Goal: Task Accomplishment & Management: Manage account settings

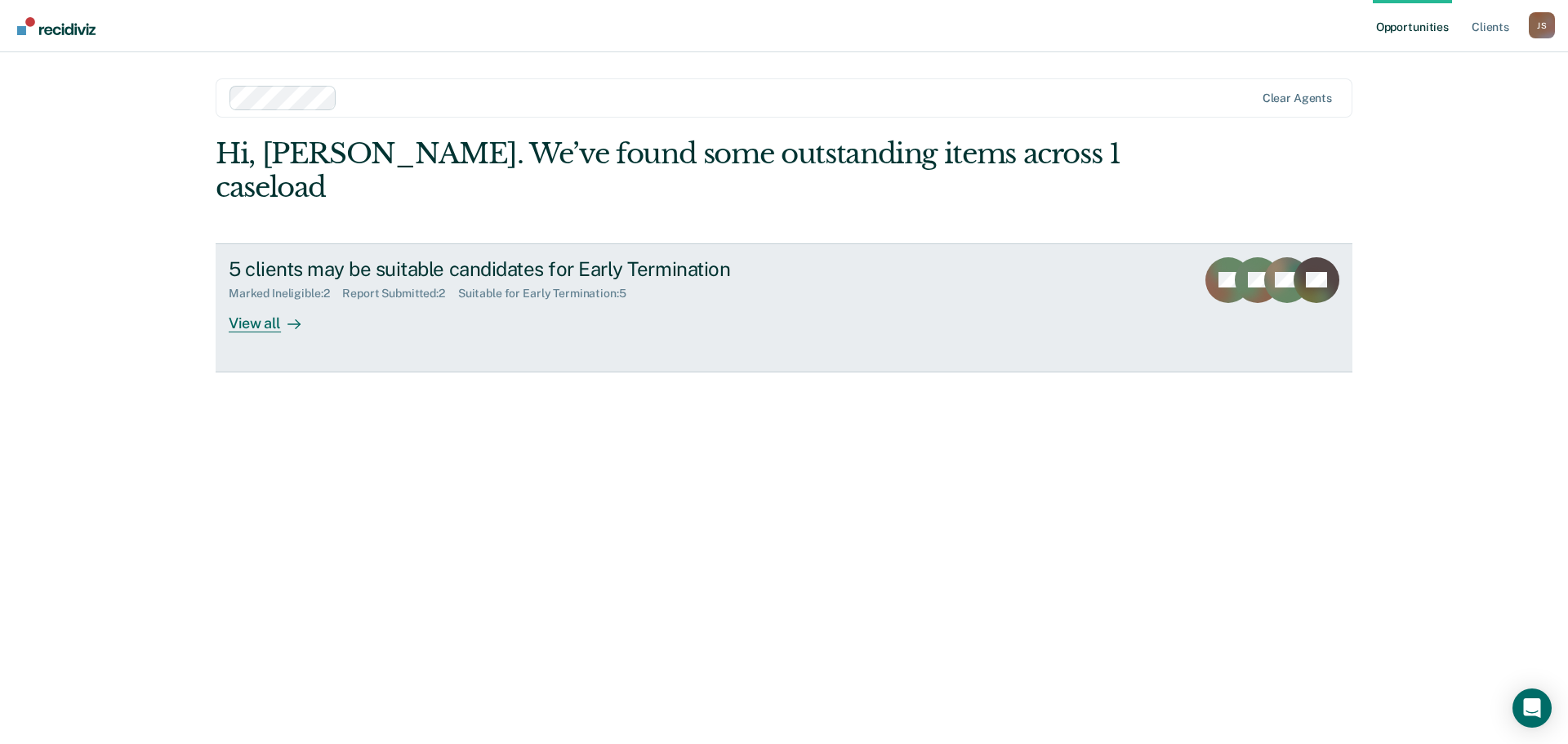
click at [1243, 255] on icon at bounding box center [1237, 290] width 61 height 71
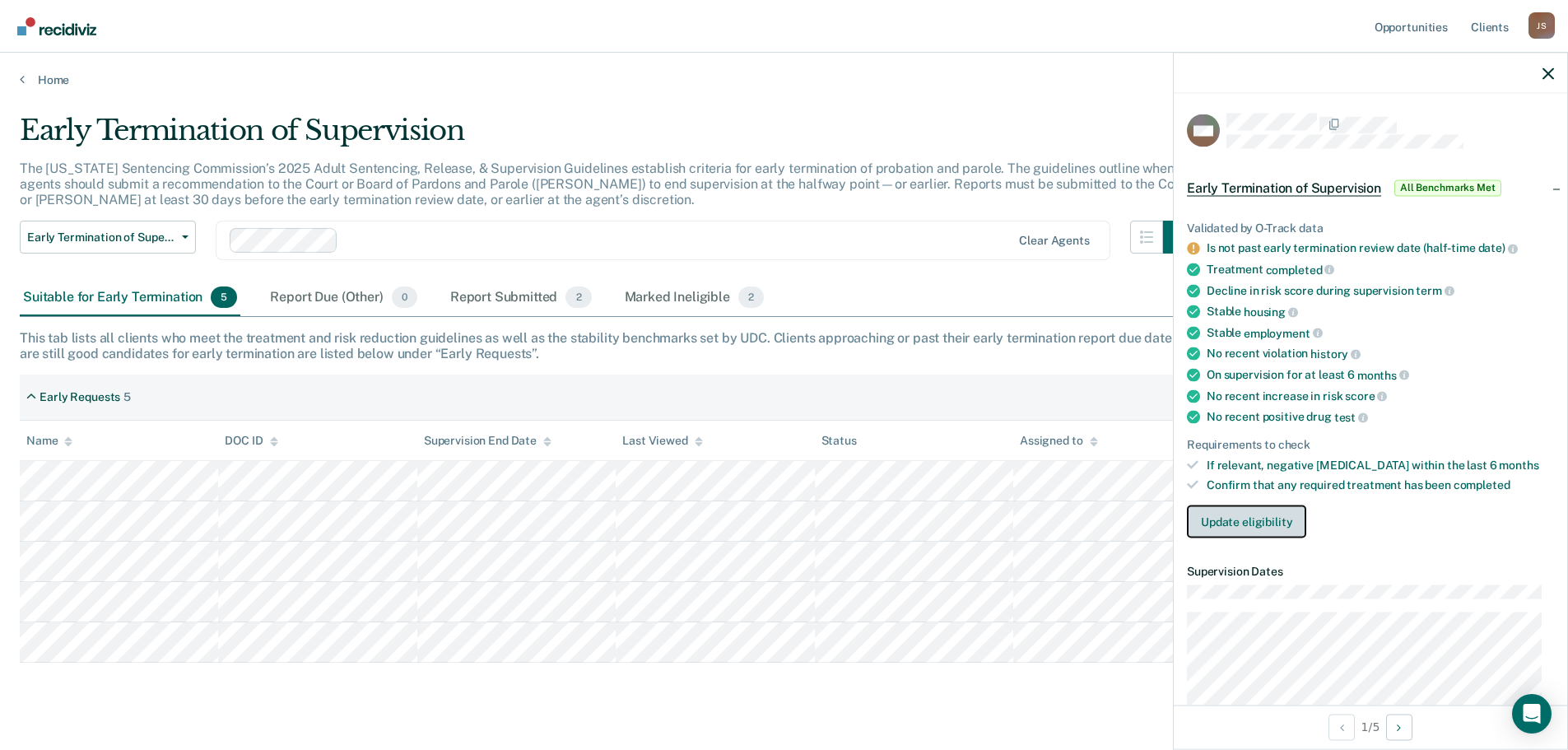
click at [1233, 527] on button "Update eligibility" at bounding box center [1247, 521] width 120 height 33
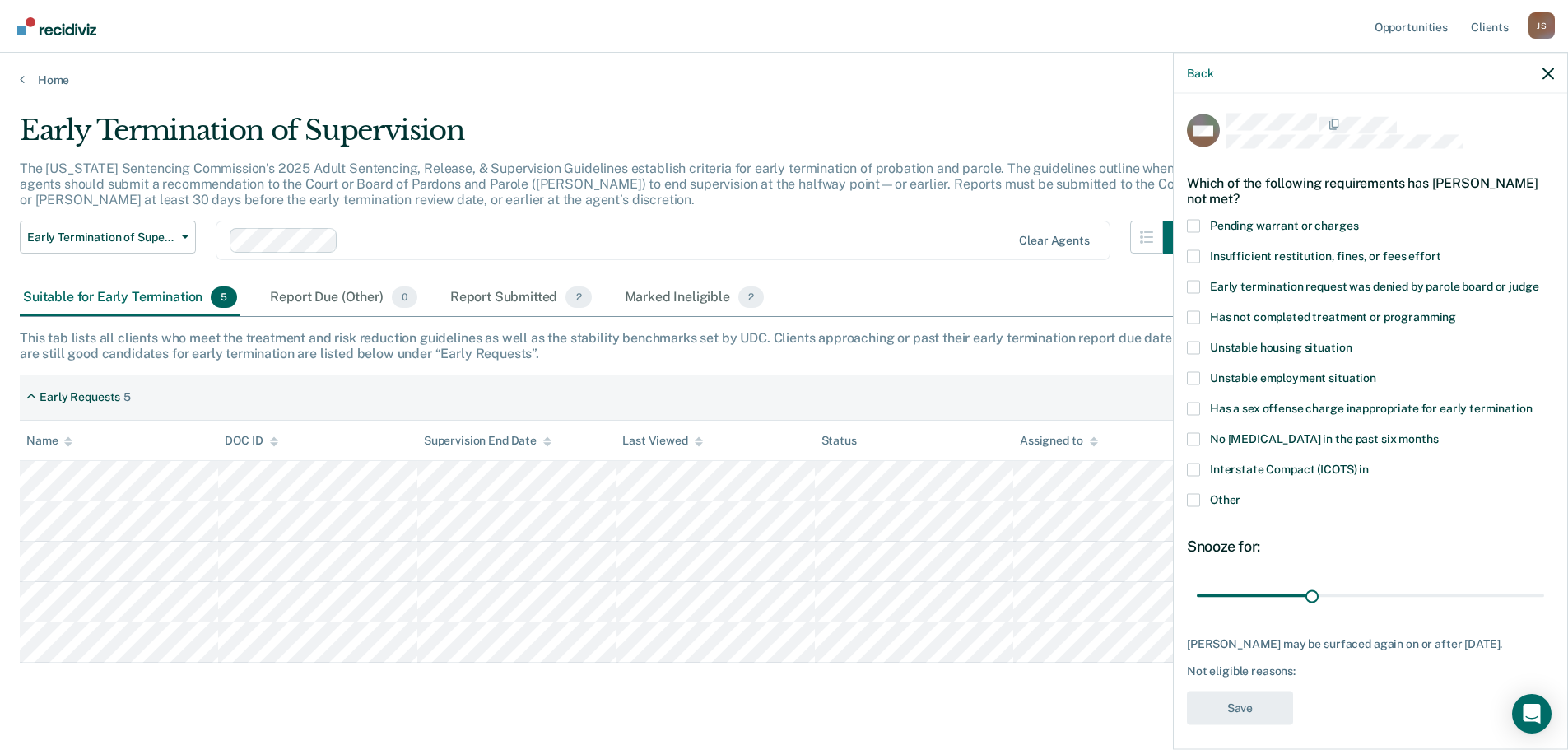
click at [1194, 502] on span at bounding box center [1193, 499] width 13 height 13
click at [1241, 493] on input "Other" at bounding box center [1241, 493] width 0 height 0
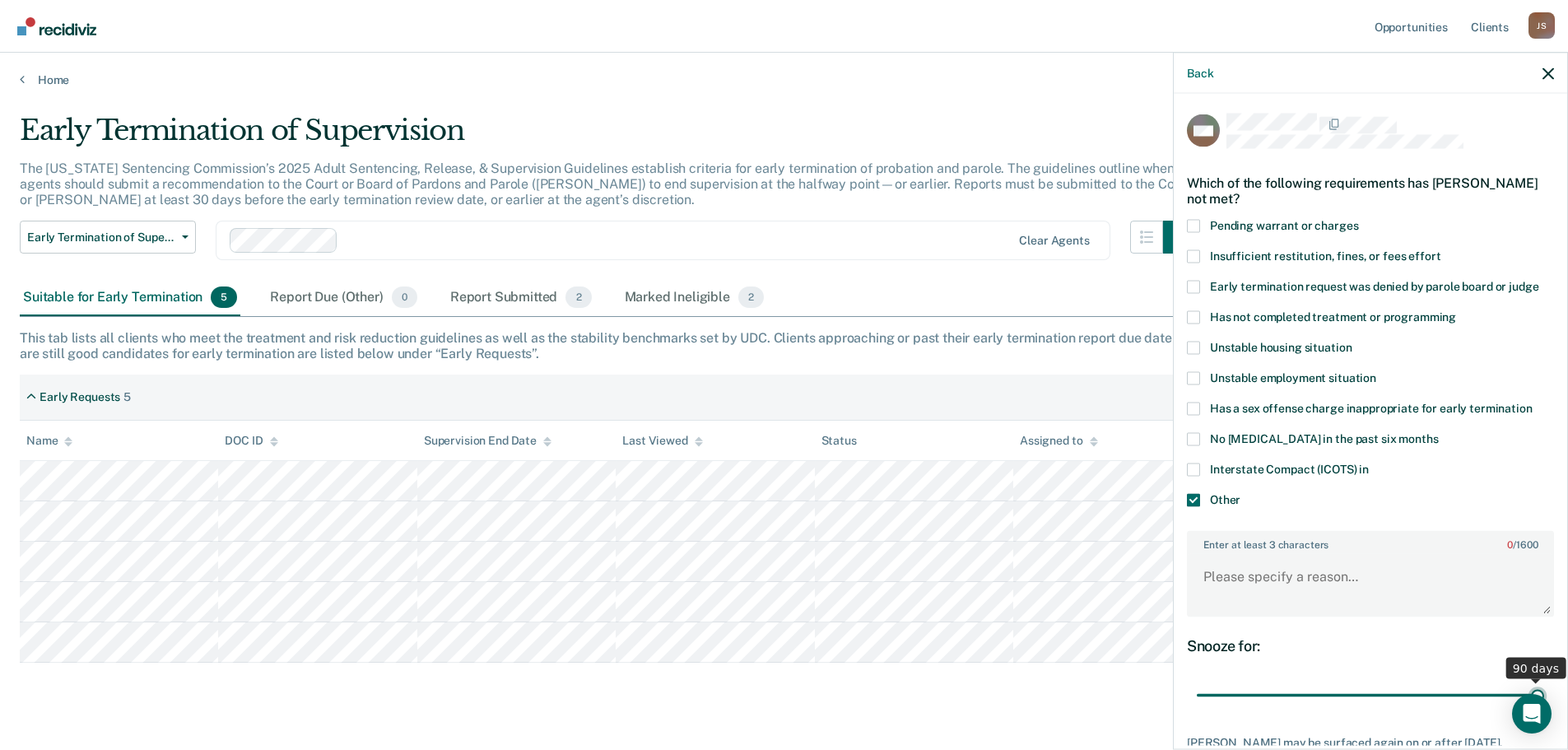
drag, startPoint x: 1308, startPoint y: 691, endPoint x: 1536, endPoint y: 691, distance: 228.0
type input "90"
click at [1536, 691] on input "range" at bounding box center [1370, 695] width 347 height 29
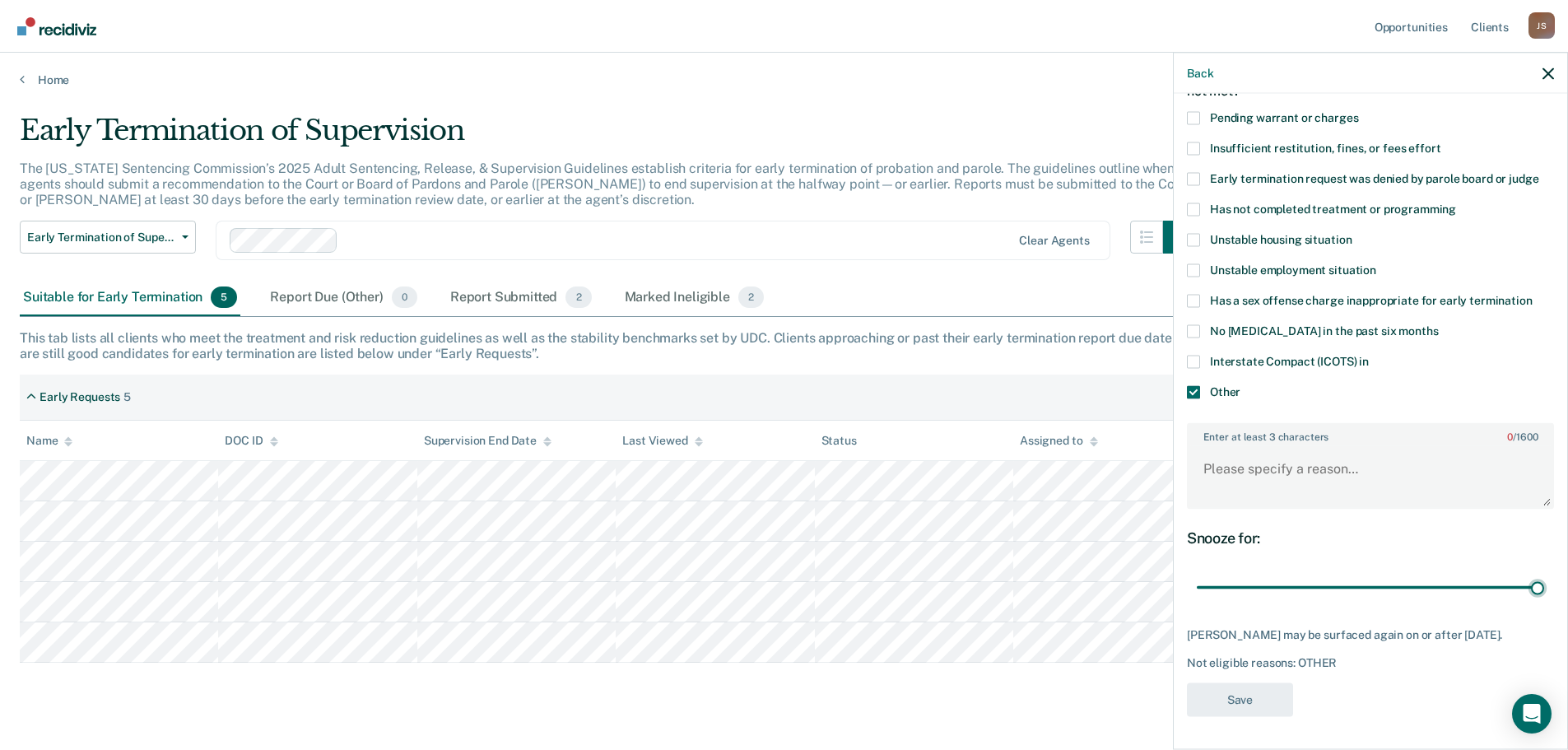
scroll to position [120, 0]
click at [1251, 461] on textarea "Enter at least 3 characters 0 / 1600" at bounding box center [1370, 476] width 364 height 61
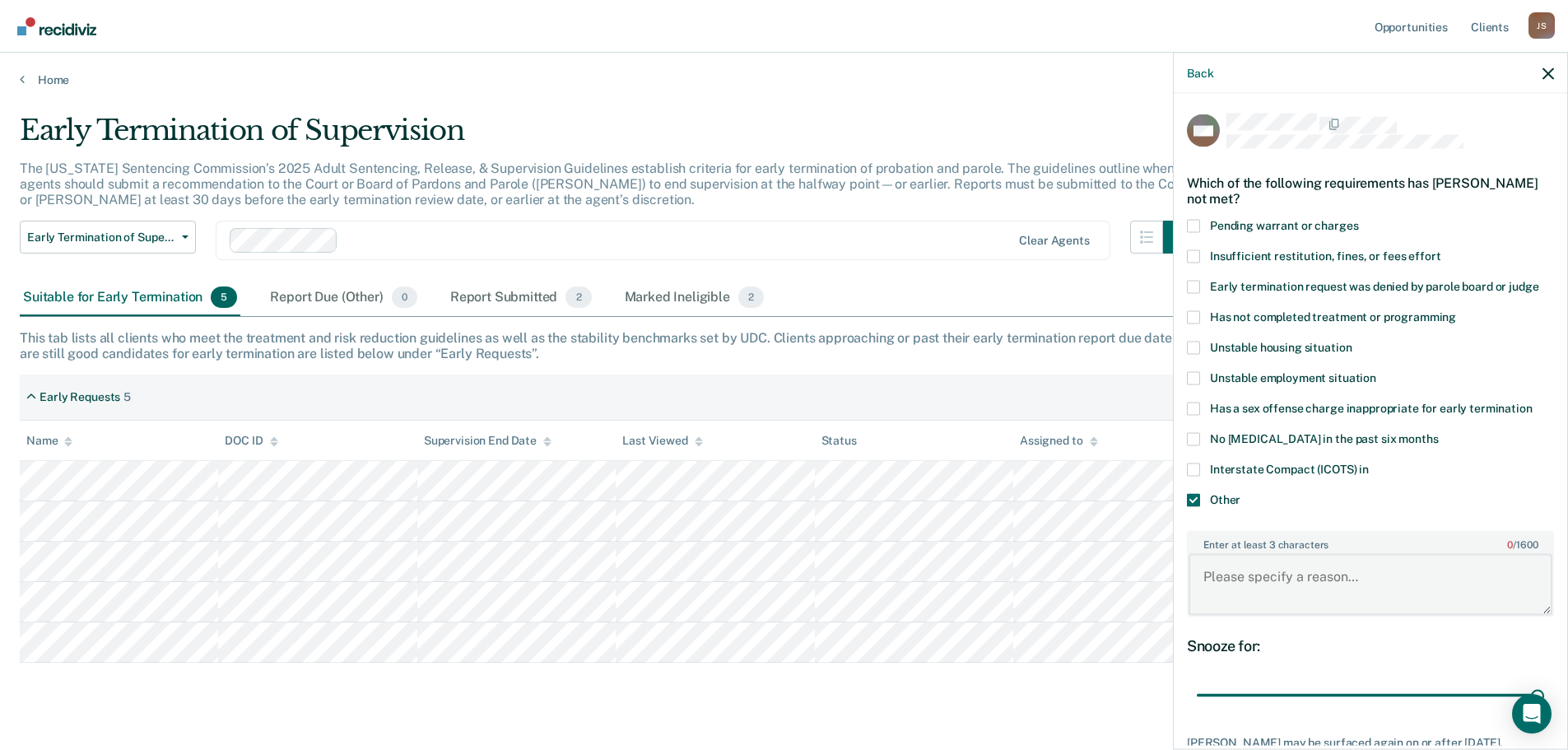
click at [1250, 577] on textarea "Enter at least 3 characters 0 / 1600" at bounding box center [1370, 585] width 364 height 61
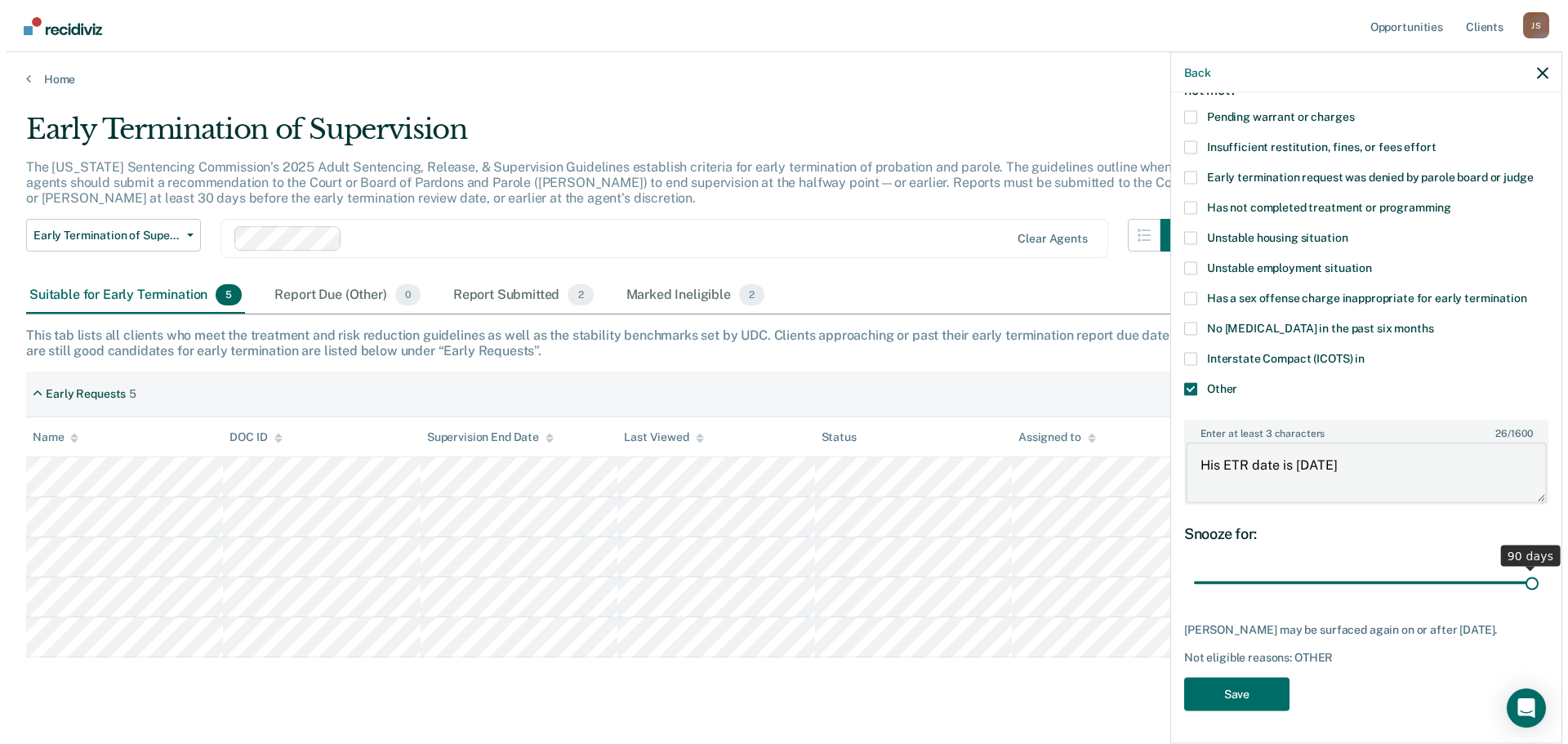
scroll to position [119, 0]
type textarea "His ETR date is [DATE]"
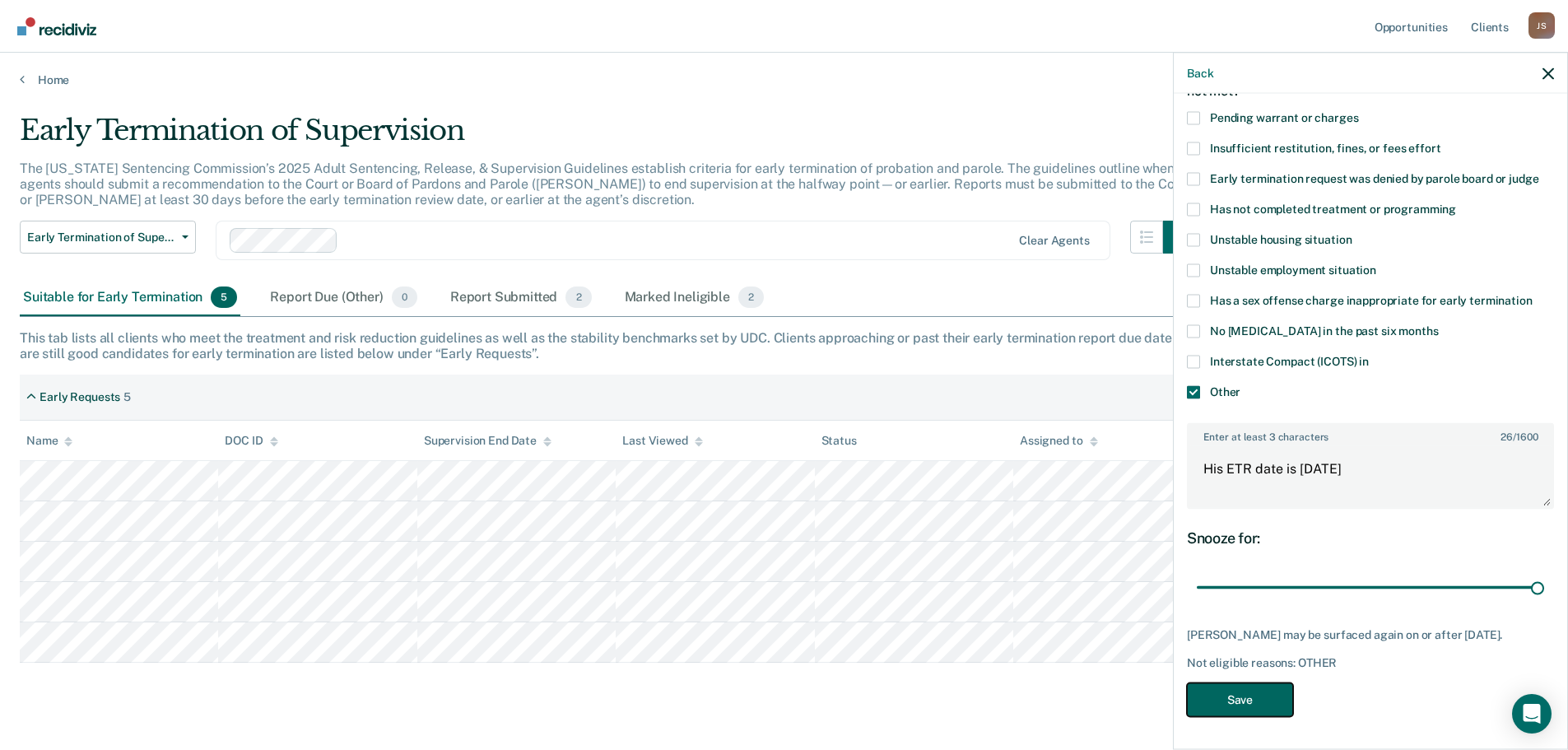
click at [1264, 700] on button "Save" at bounding box center [1240, 699] width 107 height 34
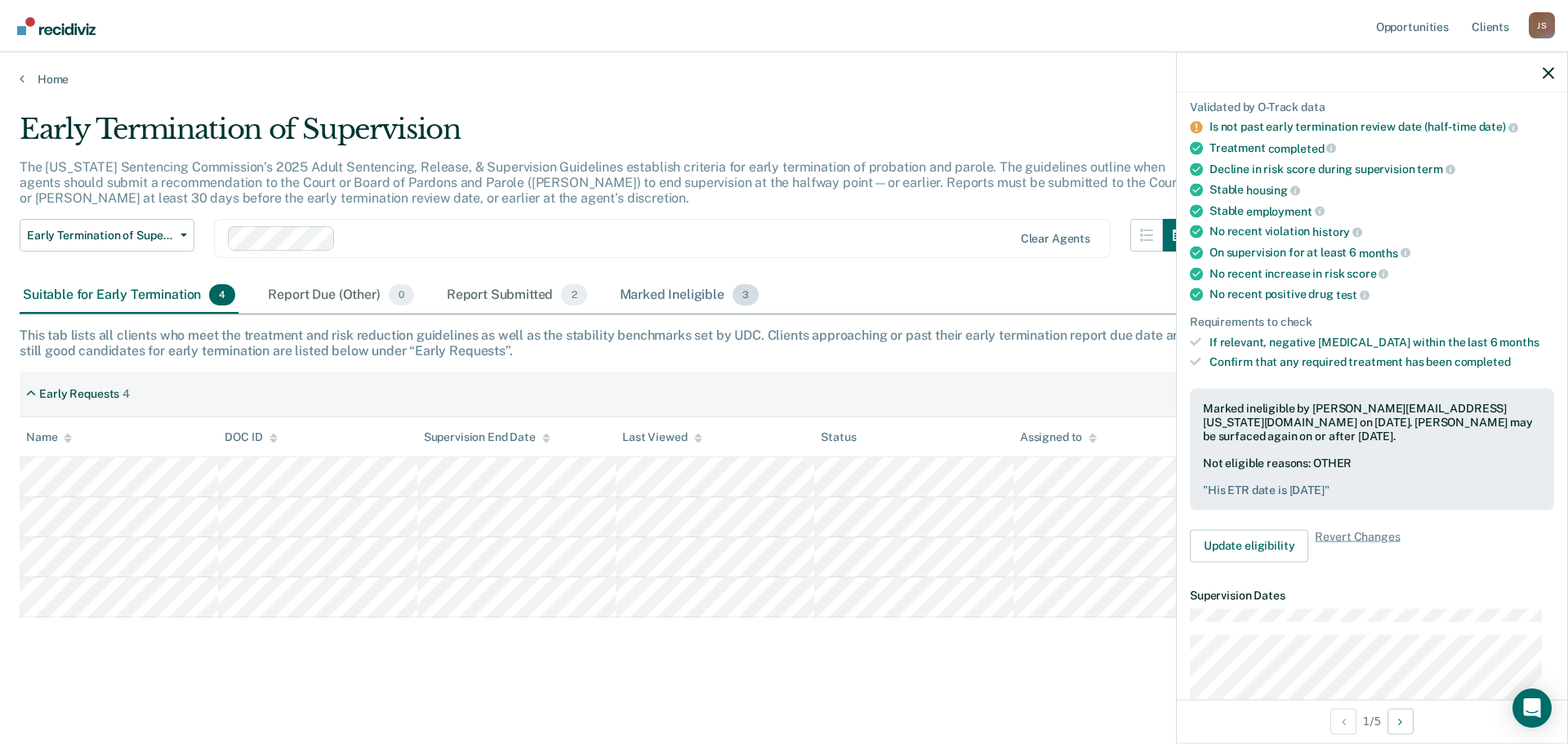
click at [695, 297] on div "Marked Ineligible 3" at bounding box center [689, 296] width 146 height 36
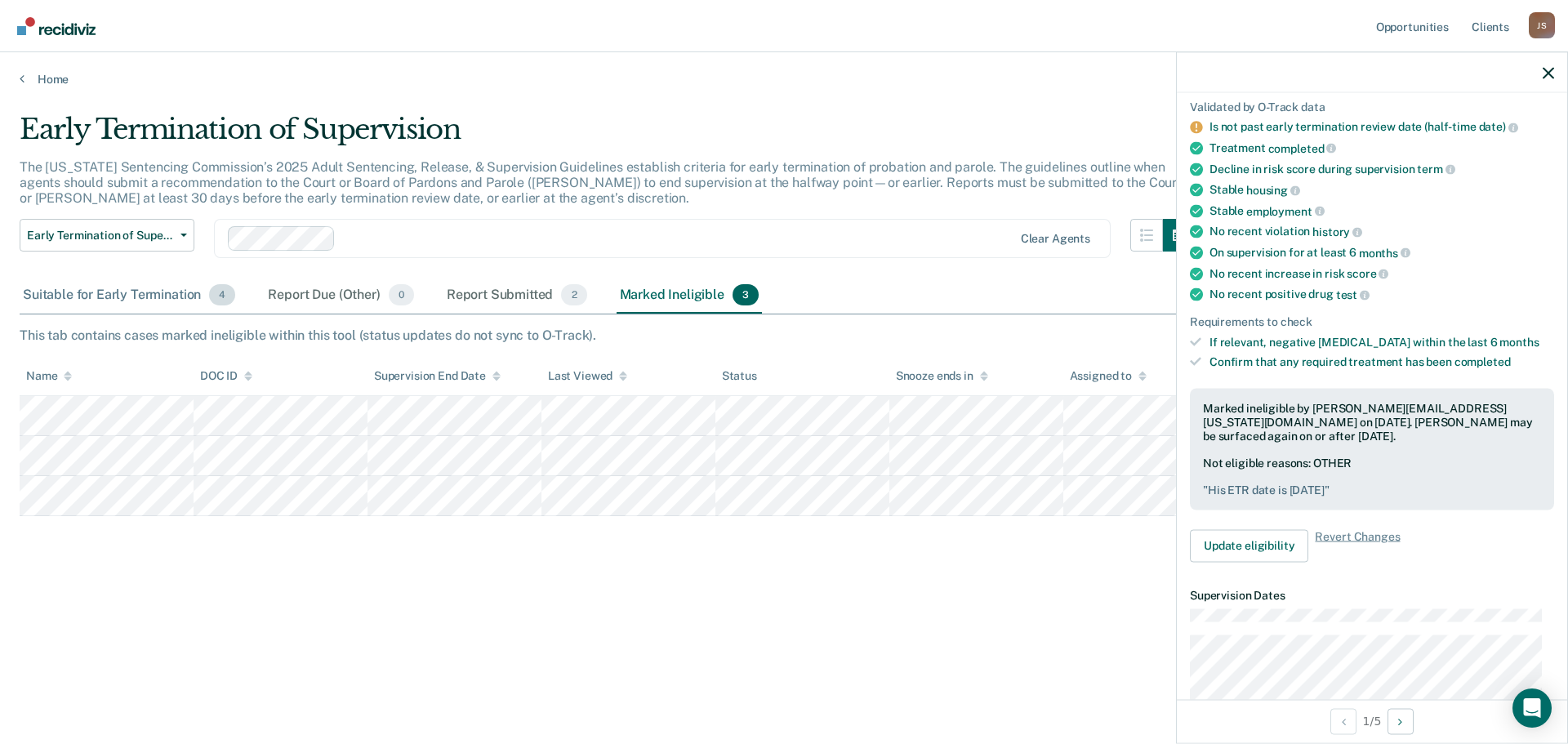
click at [131, 298] on div "Suitable for Early Termination 4" at bounding box center [129, 296] width 219 height 36
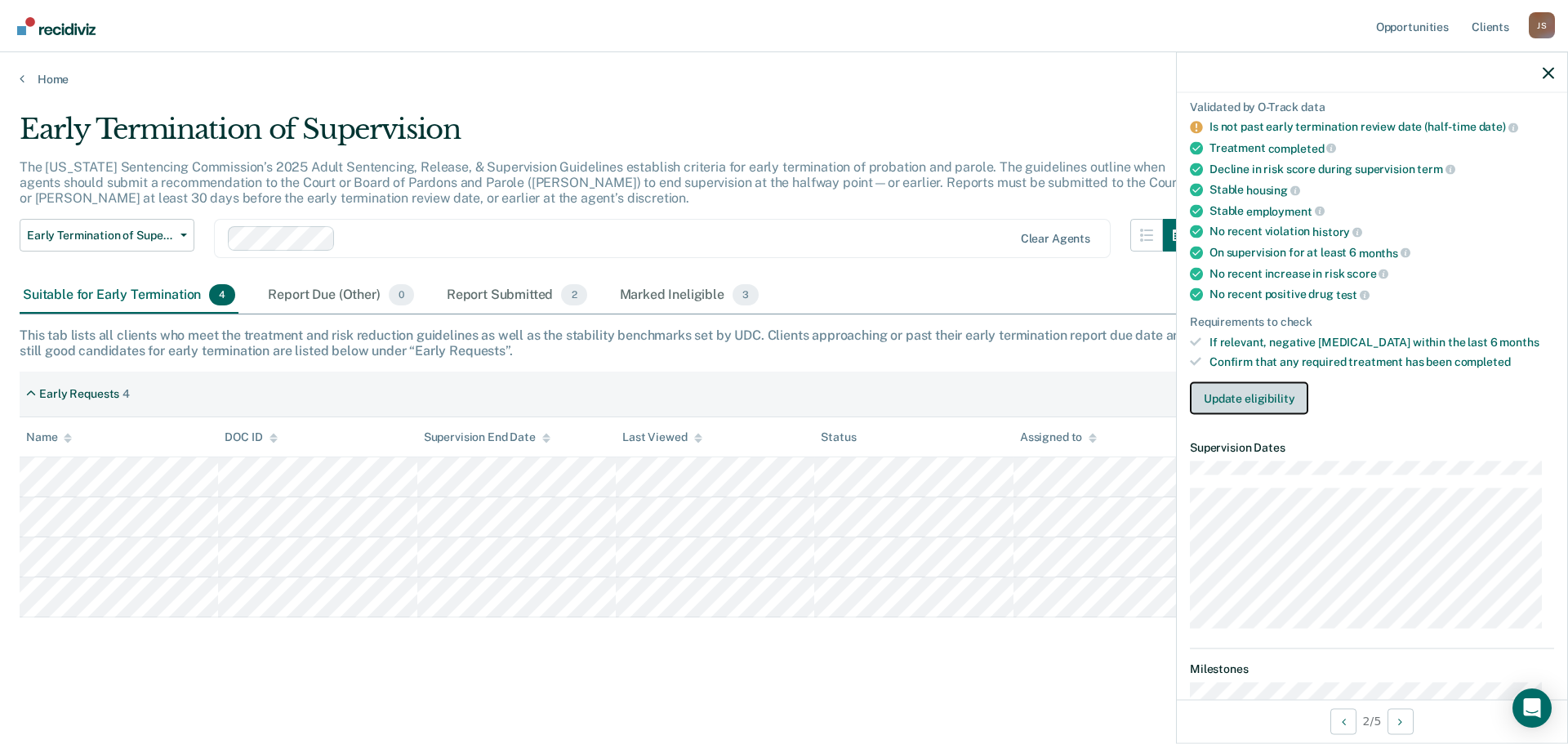
click at [1245, 399] on button "Update eligibility" at bounding box center [1249, 399] width 119 height 33
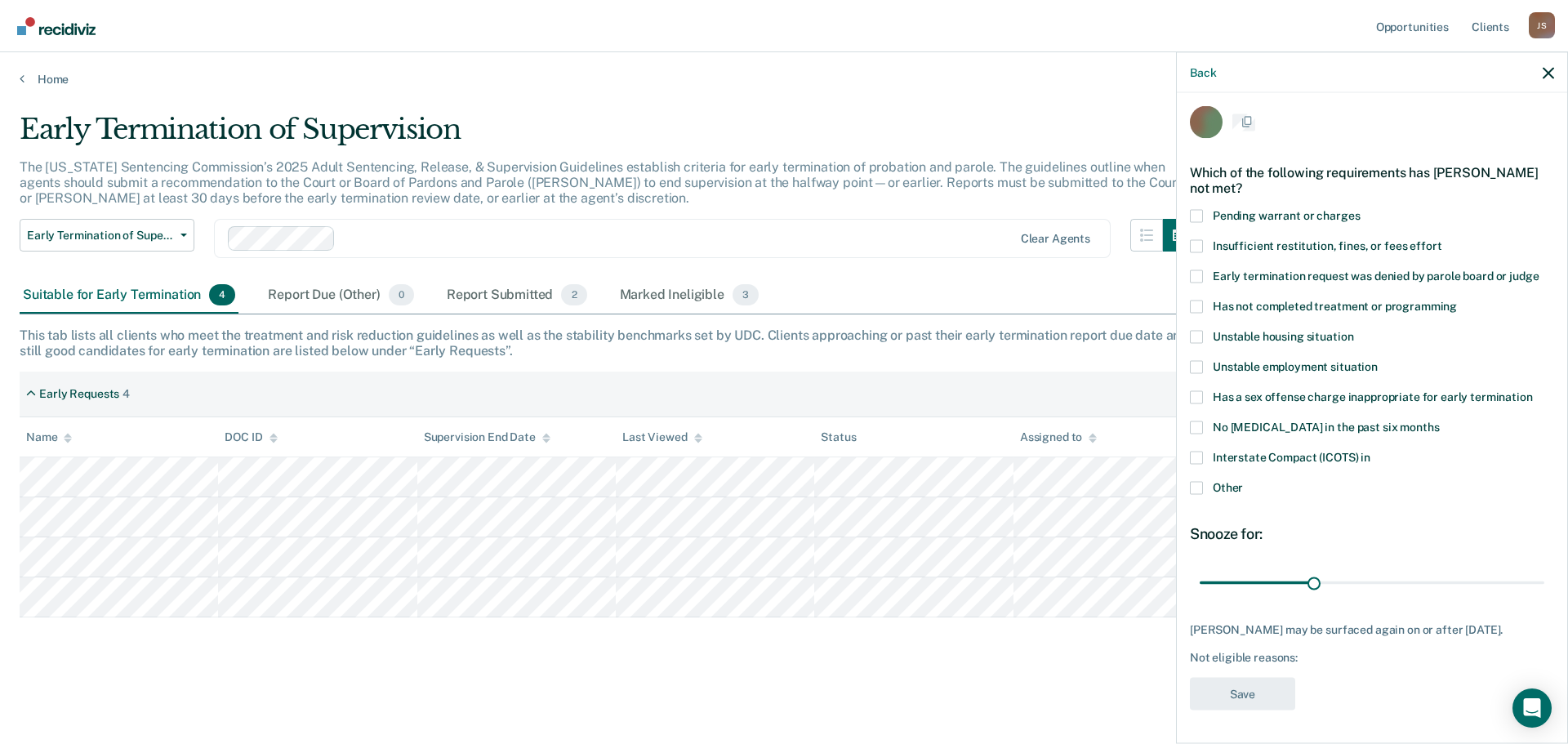
scroll to position [21, 0]
click at [1199, 481] on span at bounding box center [1196, 487] width 13 height 13
click at [1242, 481] on input "Other" at bounding box center [1242, 481] width 0 height 0
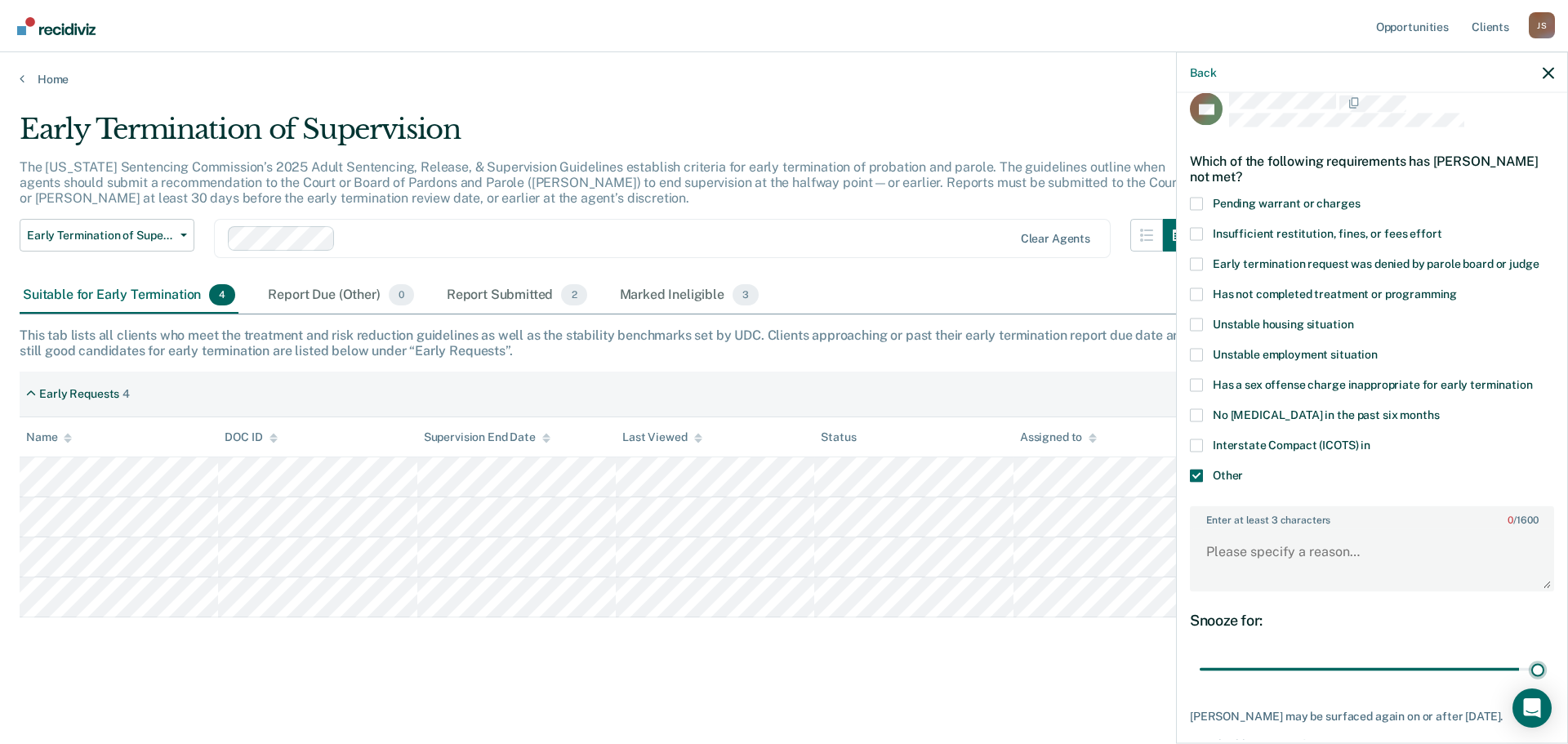
drag, startPoint x: 1311, startPoint y: 667, endPoint x: 1535, endPoint y: 654, distance: 224.4
type input "90"
click at [1535, 655] on input "range" at bounding box center [1371, 668] width 345 height 28
click at [1266, 551] on textarea "Enter at least 3 characters 0 / 1600" at bounding box center [1371, 559] width 361 height 60
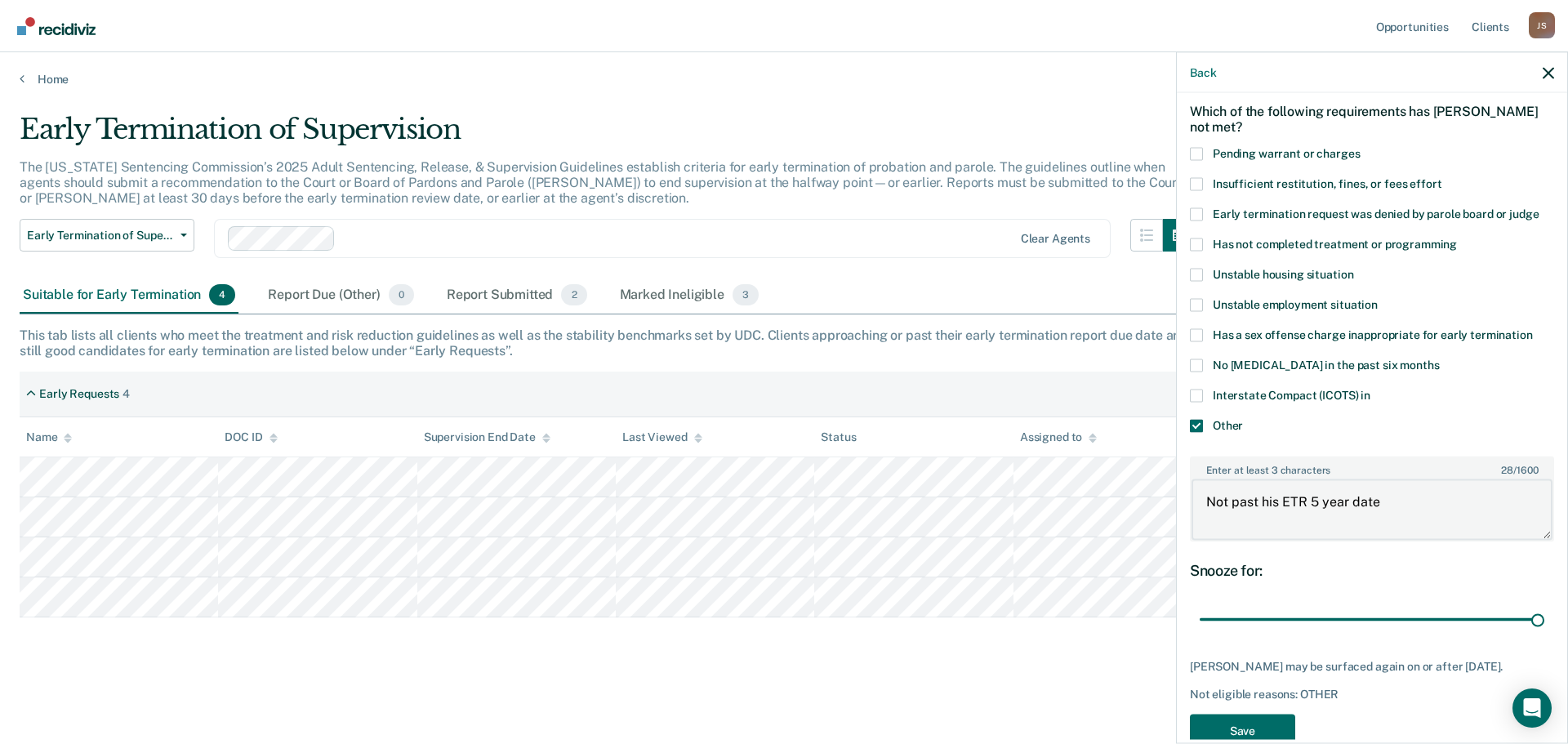
scroll to position [119, 0]
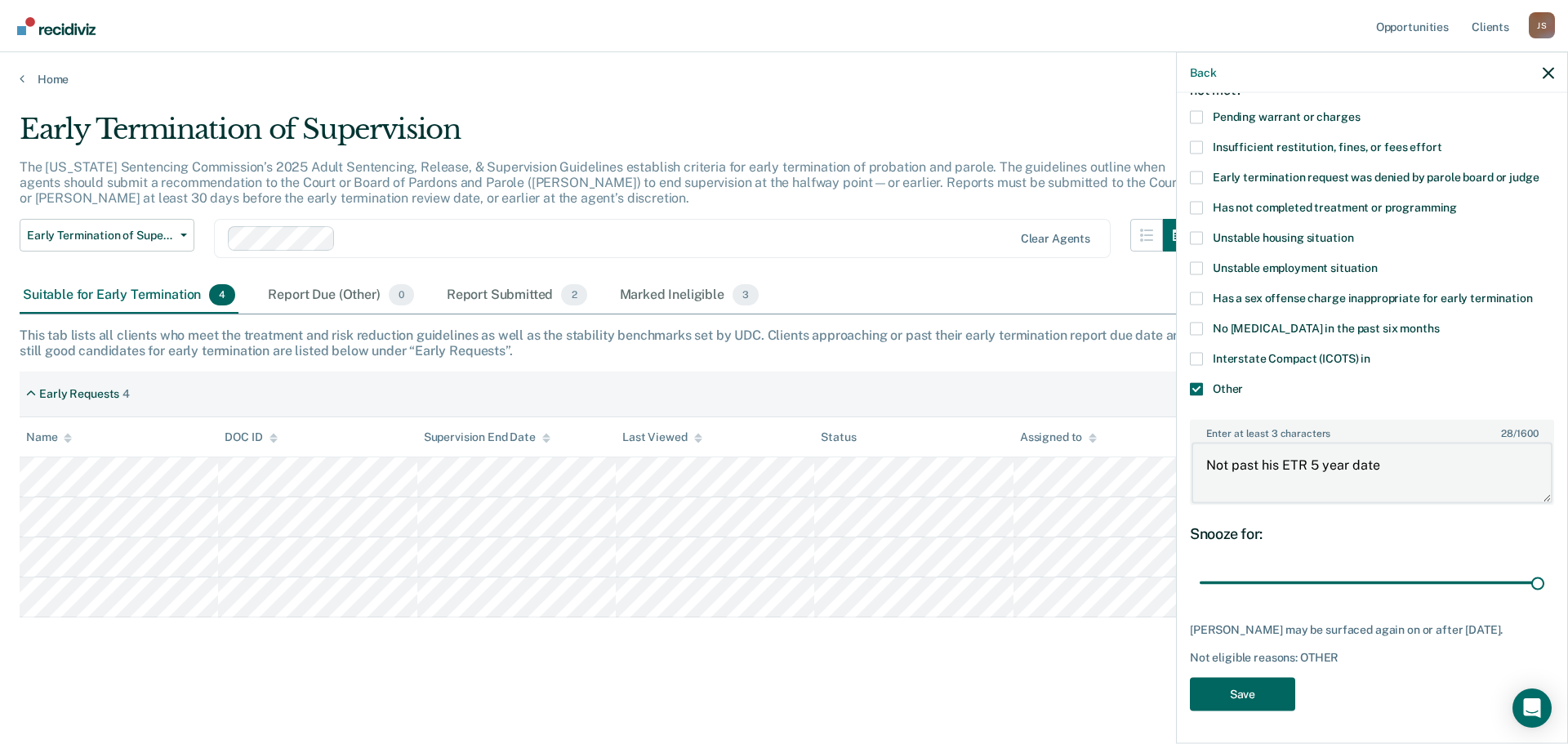
type textarea "Not past his ETR 5 year date"
click at [1249, 685] on button "Save" at bounding box center [1242, 693] width 106 height 34
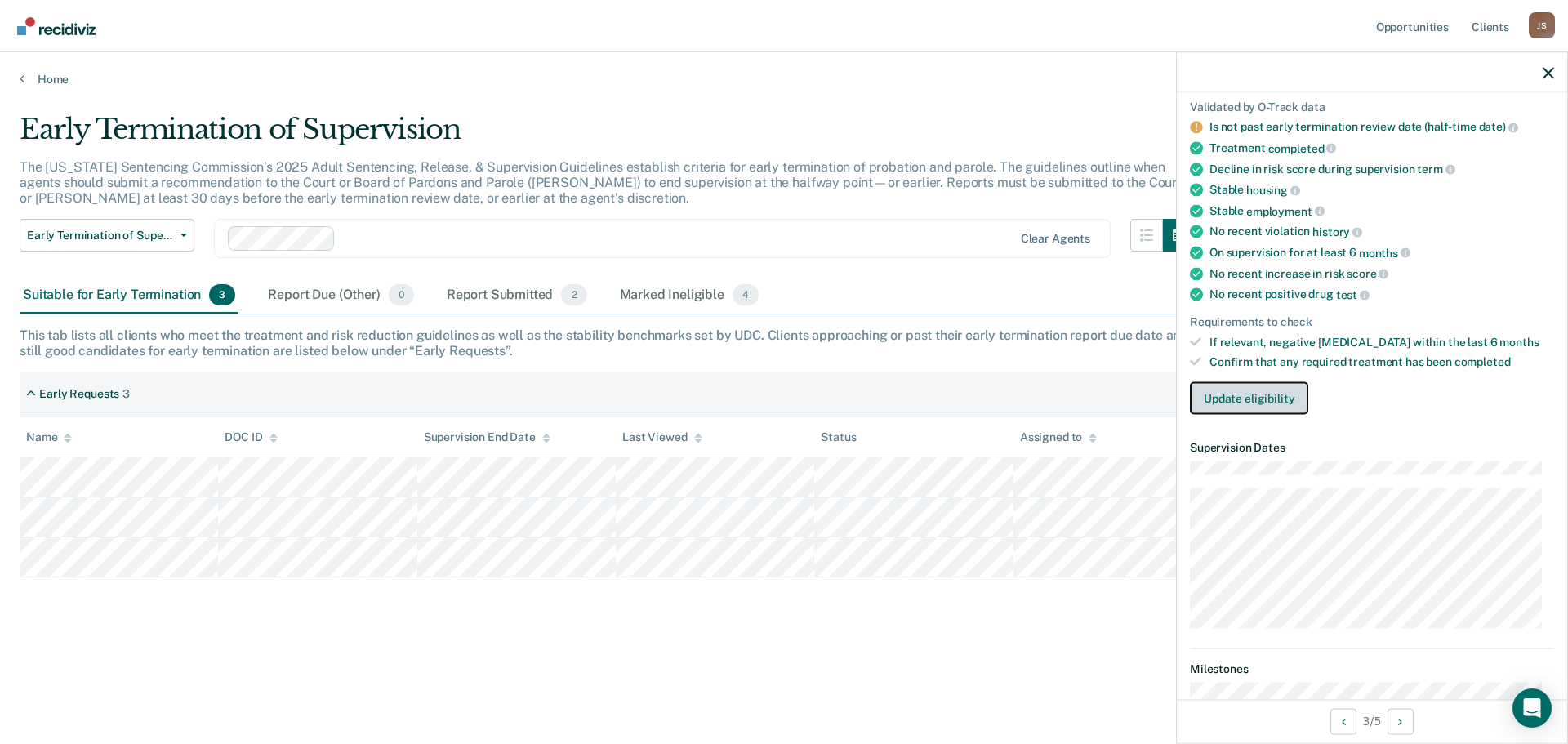
click at [1238, 399] on button "Update eligibility" at bounding box center [1249, 399] width 119 height 33
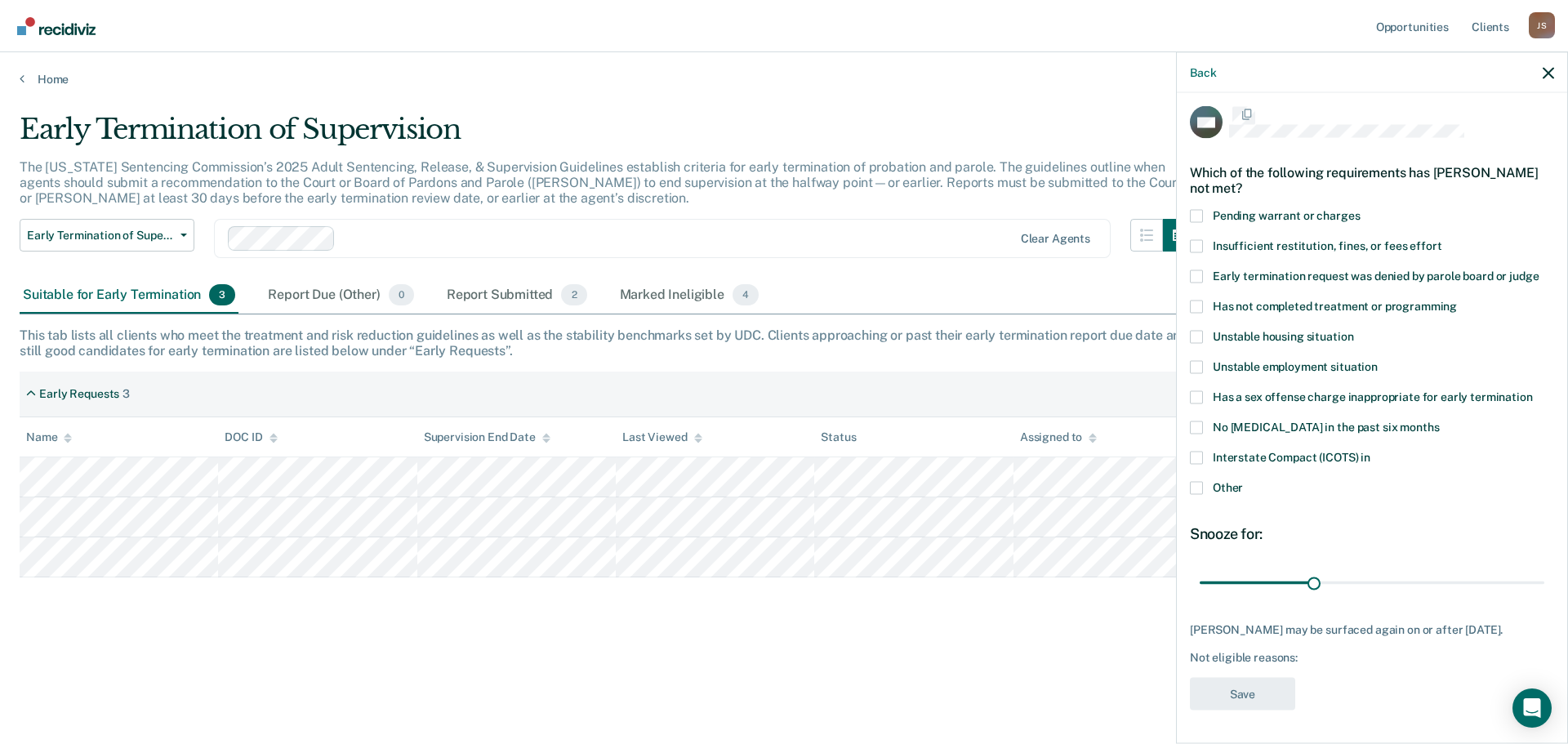
scroll to position [7, 0]
click at [1200, 492] on span at bounding box center [1196, 489] width 13 height 13
click at [1242, 483] on input "Other" at bounding box center [1242, 483] width 0 height 0
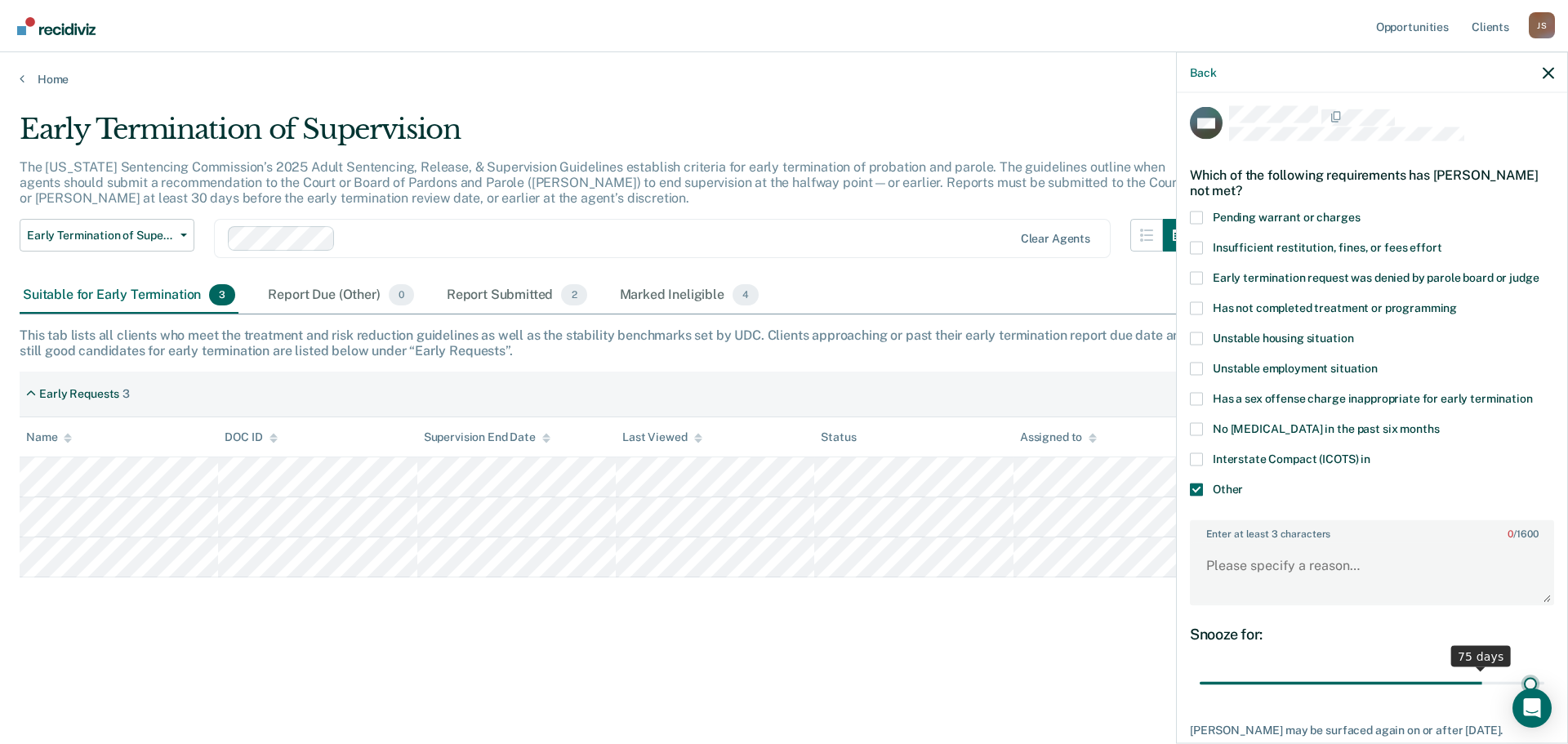
drag, startPoint x: 1313, startPoint y: 678, endPoint x: 1518, endPoint y: 677, distance: 205.0
type input "88"
click at [1518, 677] on input "range" at bounding box center [1371, 682] width 345 height 28
click at [1291, 569] on textarea "Enter at least 3 characters 0 / 1600" at bounding box center [1371, 573] width 361 height 60
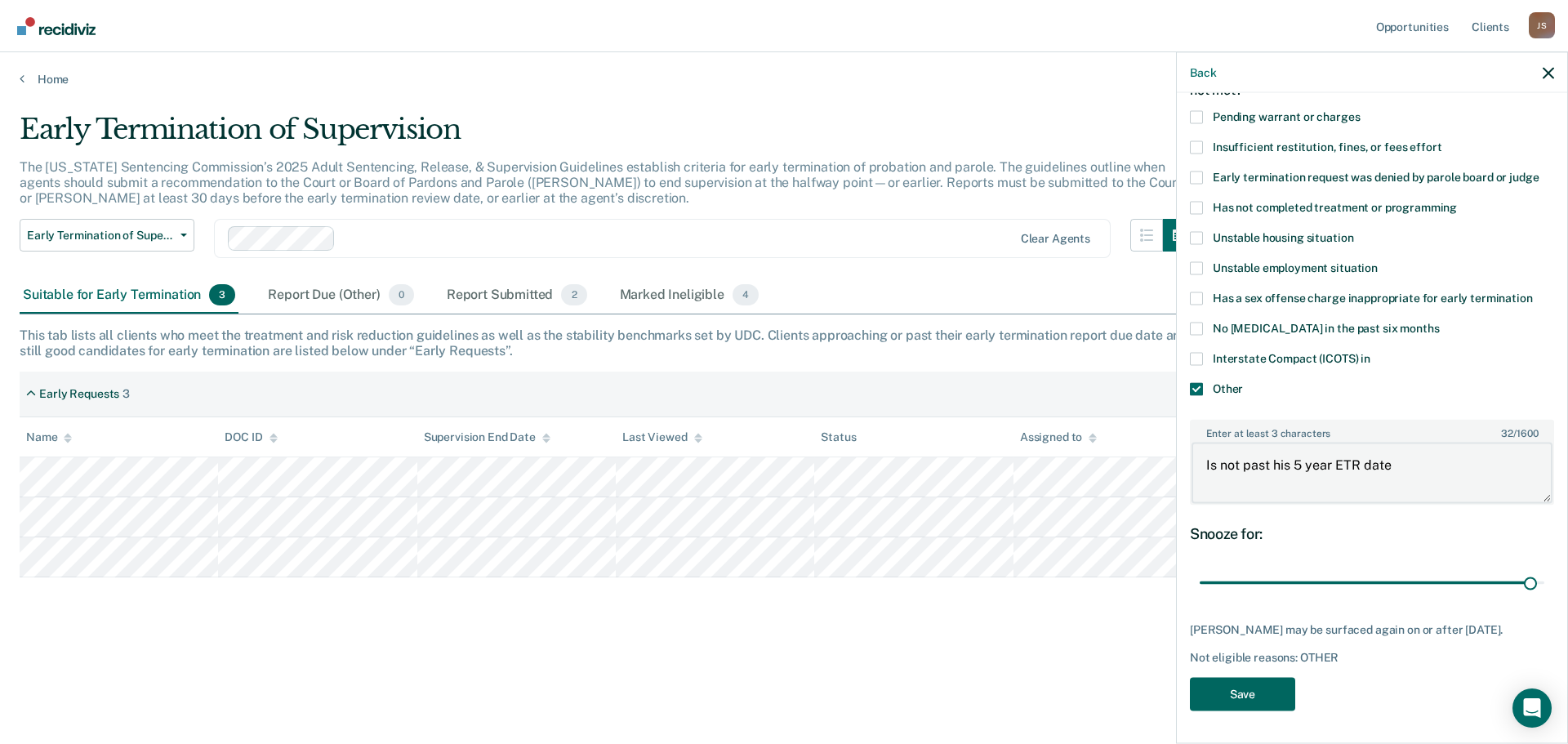
type textarea "Is not past his 5 year ETR date"
click at [1260, 693] on button "Save" at bounding box center [1242, 693] width 106 height 34
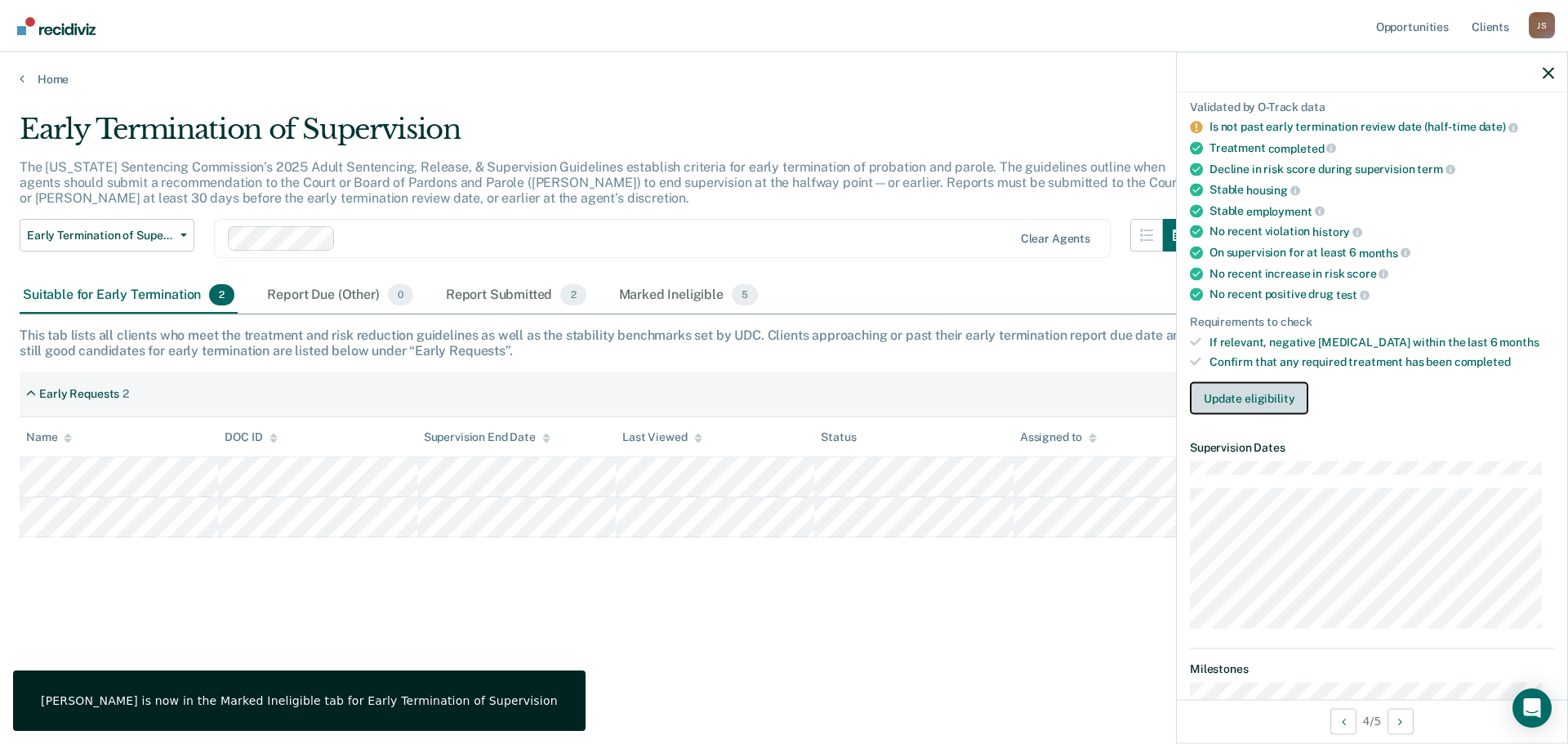
click at [1229, 397] on button "Update eligibility" at bounding box center [1249, 399] width 119 height 33
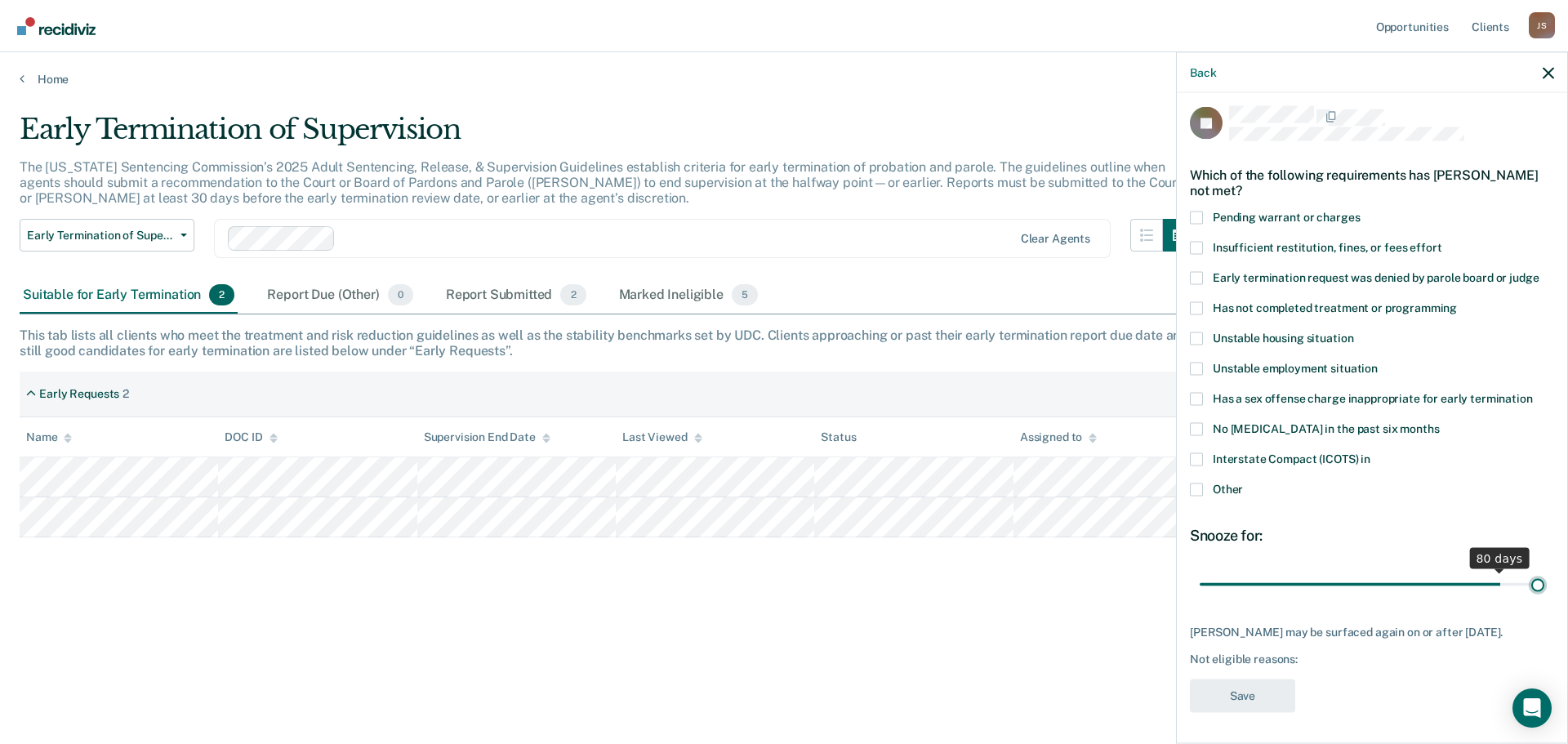
drag, startPoint x: 1312, startPoint y: 587, endPoint x: 1411, endPoint y: 570, distance: 100.4
type input "90"
click at [1539, 588] on input "range" at bounding box center [1371, 583] width 345 height 28
click at [1205, 491] on label "Other" at bounding box center [1372, 491] width 364 height 17
click at [1242, 483] on input "Other" at bounding box center [1242, 483] width 0 height 0
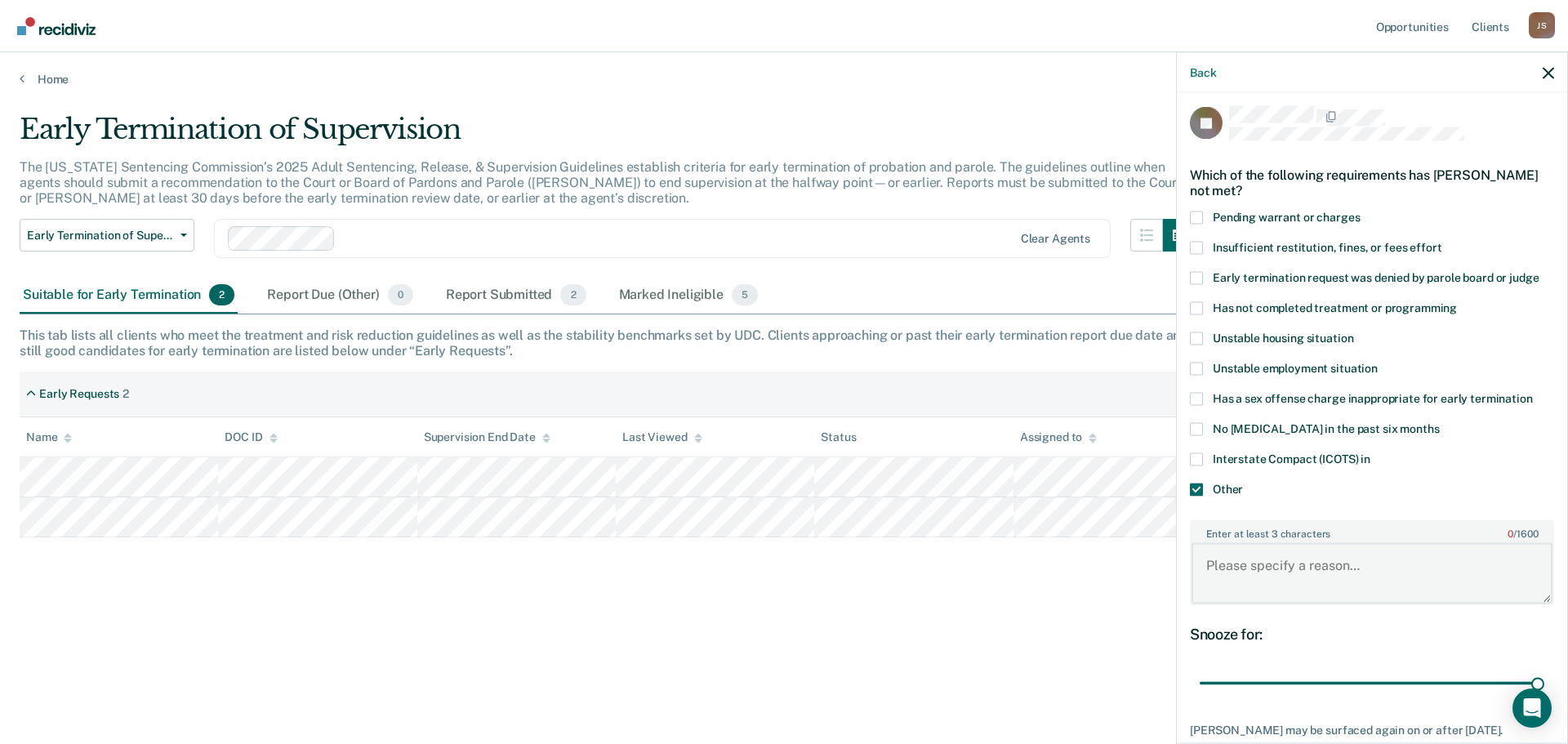
click at [1273, 559] on textarea "Enter at least 3 characters 0 / 1600" at bounding box center [1371, 573] width 361 height 60
type textarea "O"
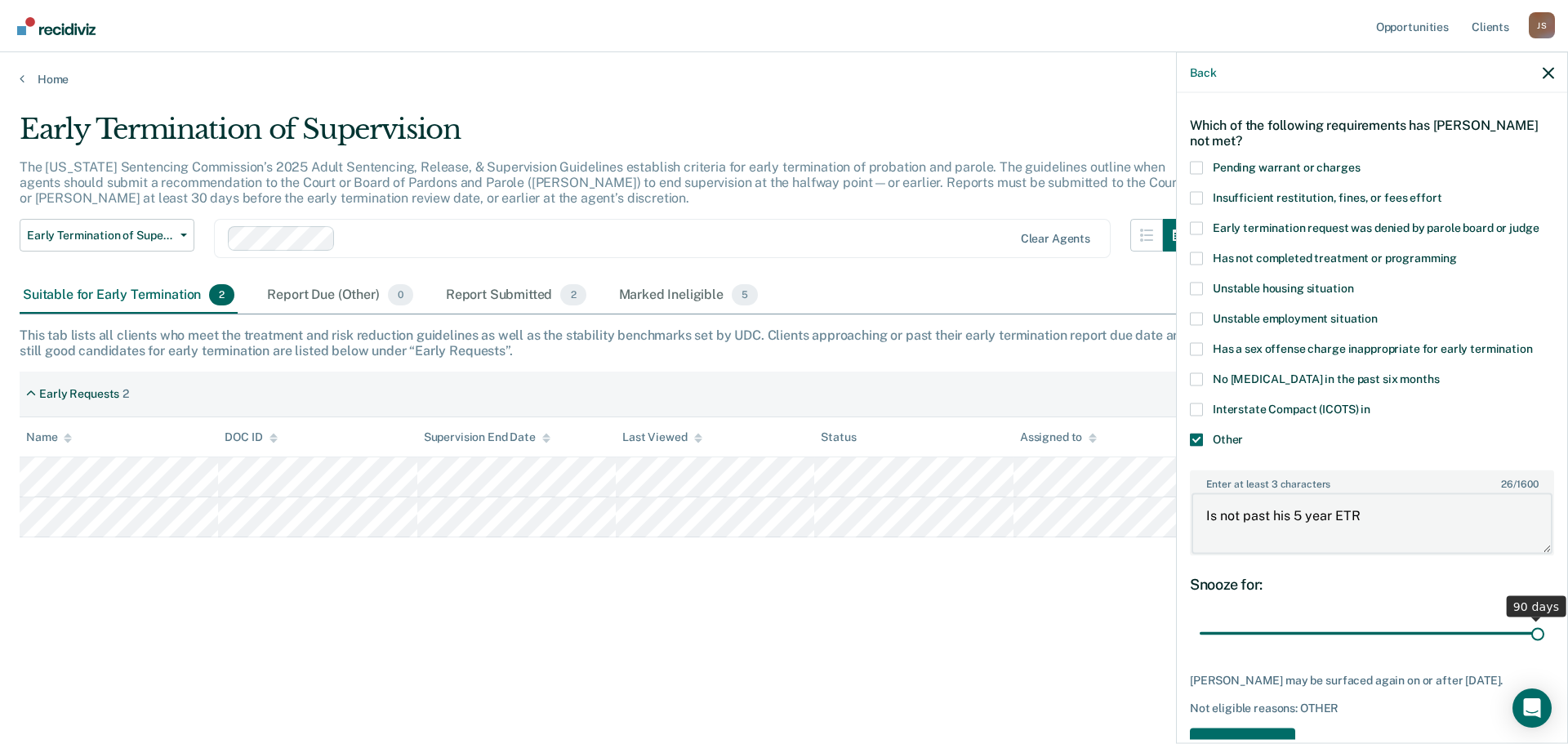
scroll to position [106, 0]
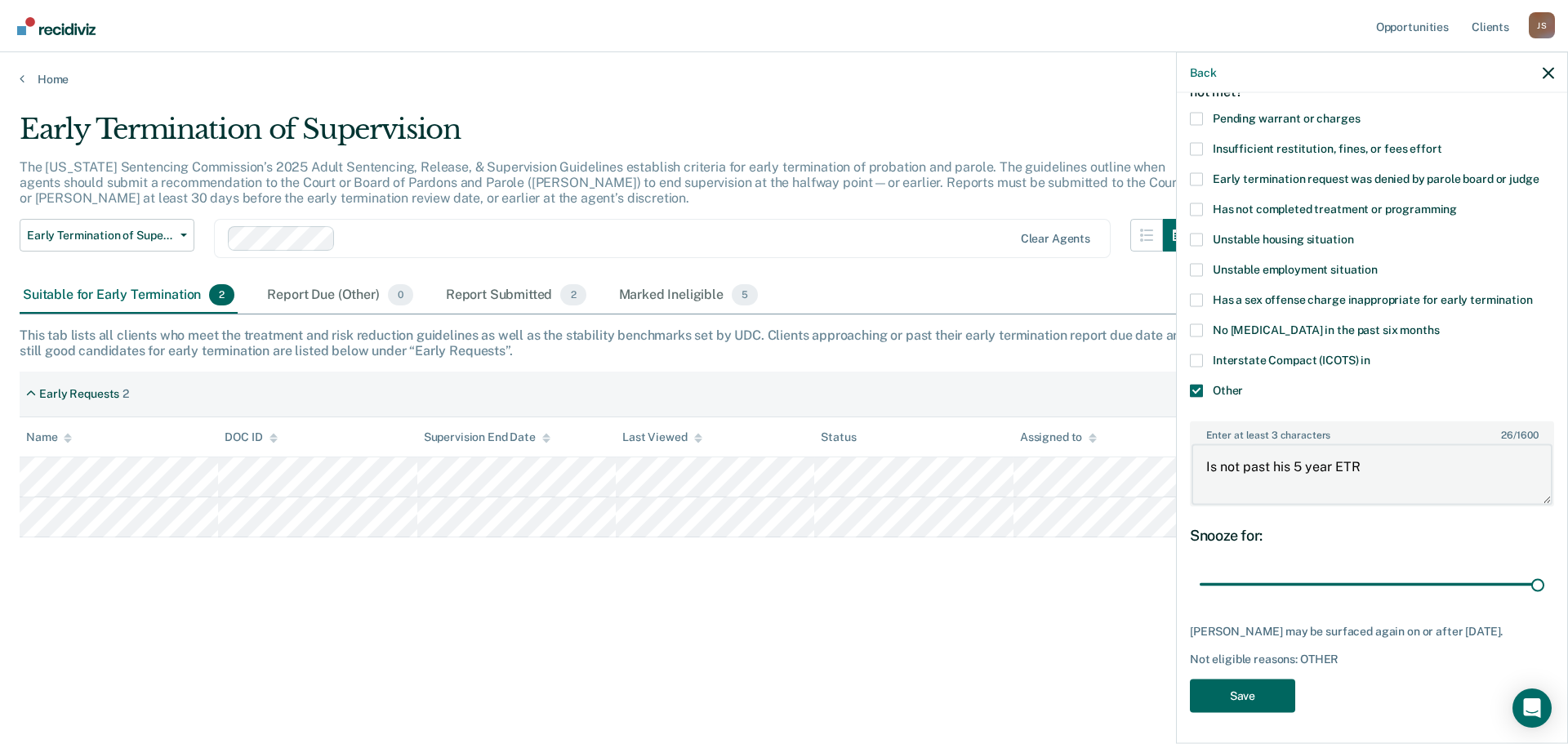
type textarea "Is not past his 5 year ETR"
click at [1253, 686] on button "Save" at bounding box center [1242, 695] width 106 height 34
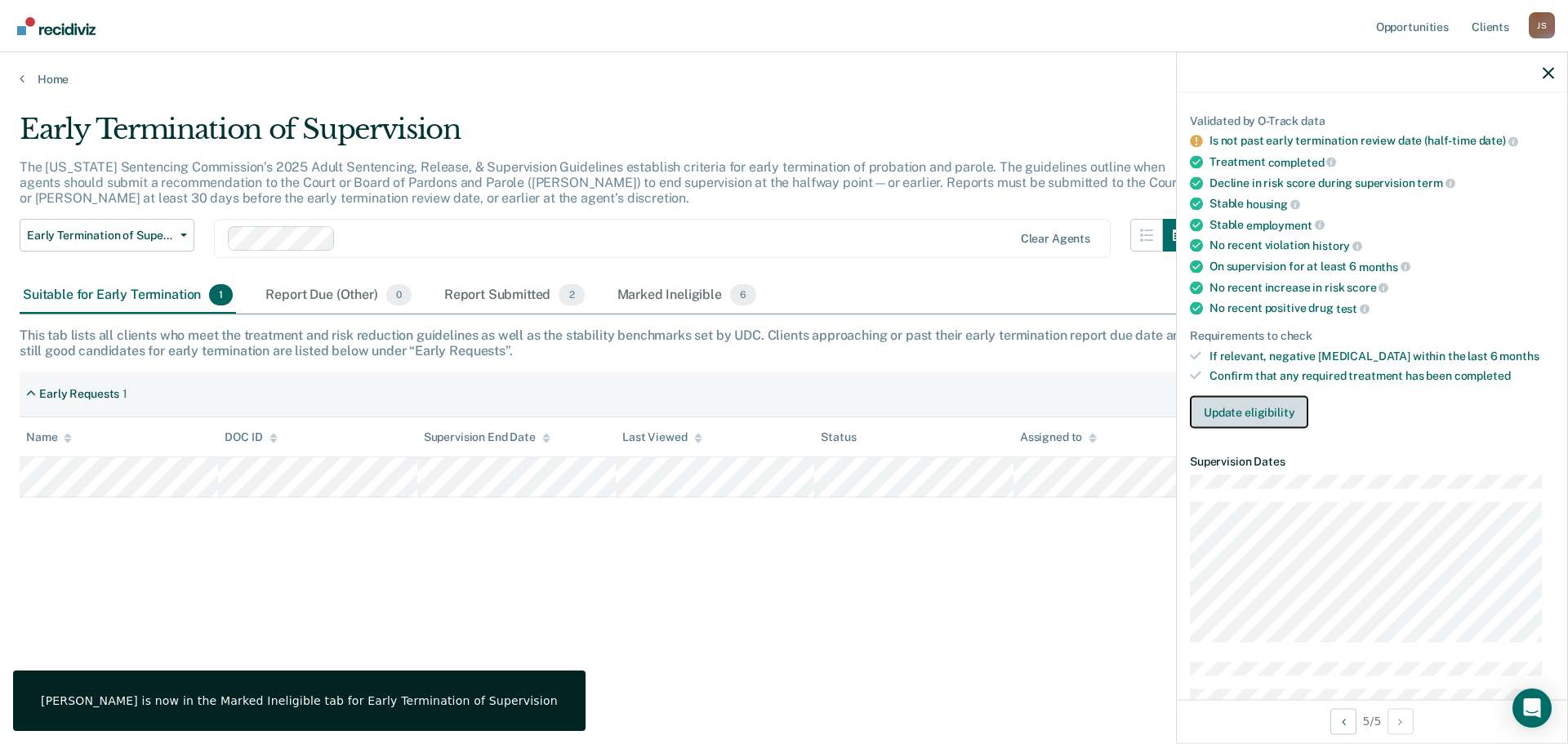
click at [1234, 406] on button "Update eligibility" at bounding box center [1249, 412] width 119 height 33
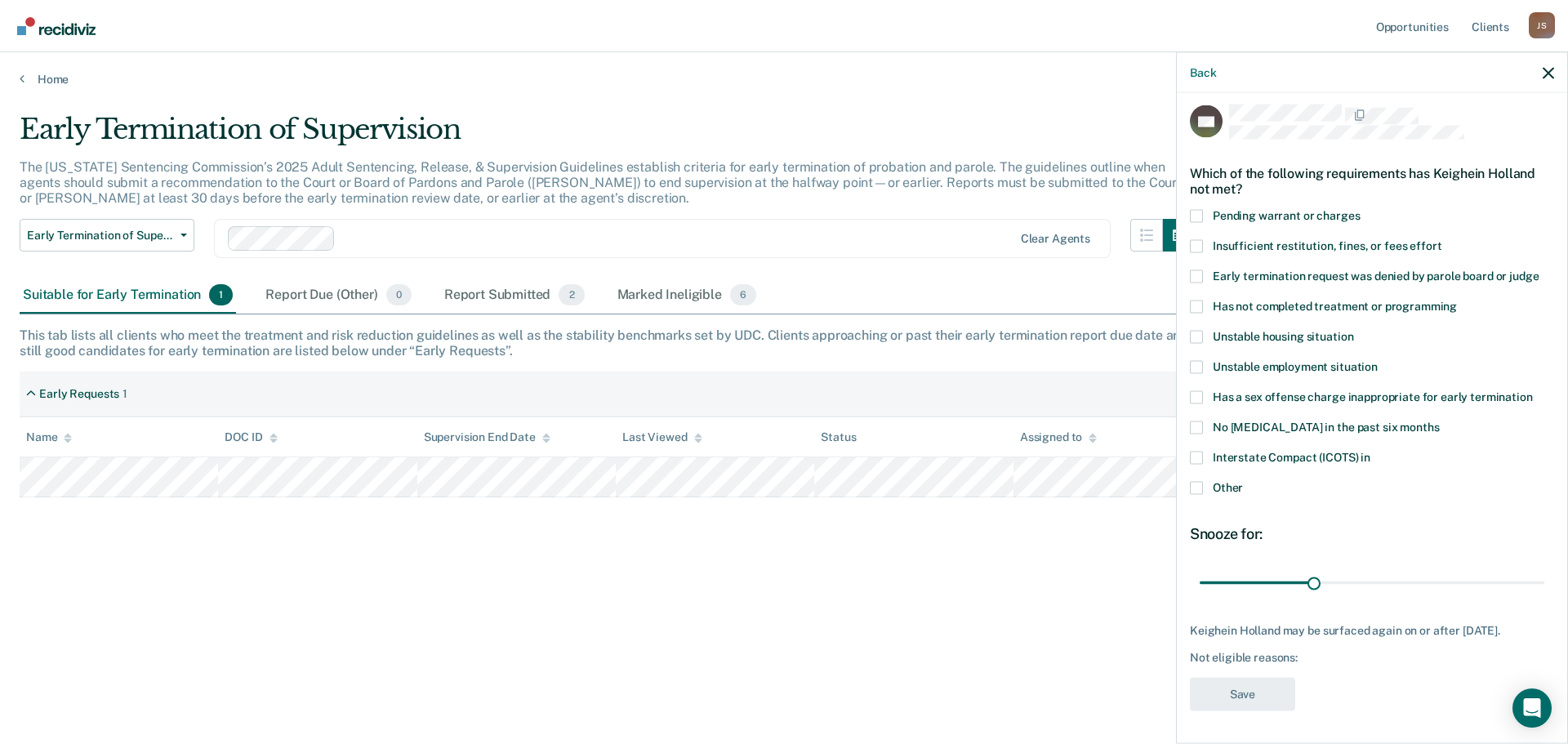
click at [1203, 481] on label "Other" at bounding box center [1372, 490] width 364 height 17
click at [1242, 481] on input "Other" at bounding box center [1242, 481] width 0 height 0
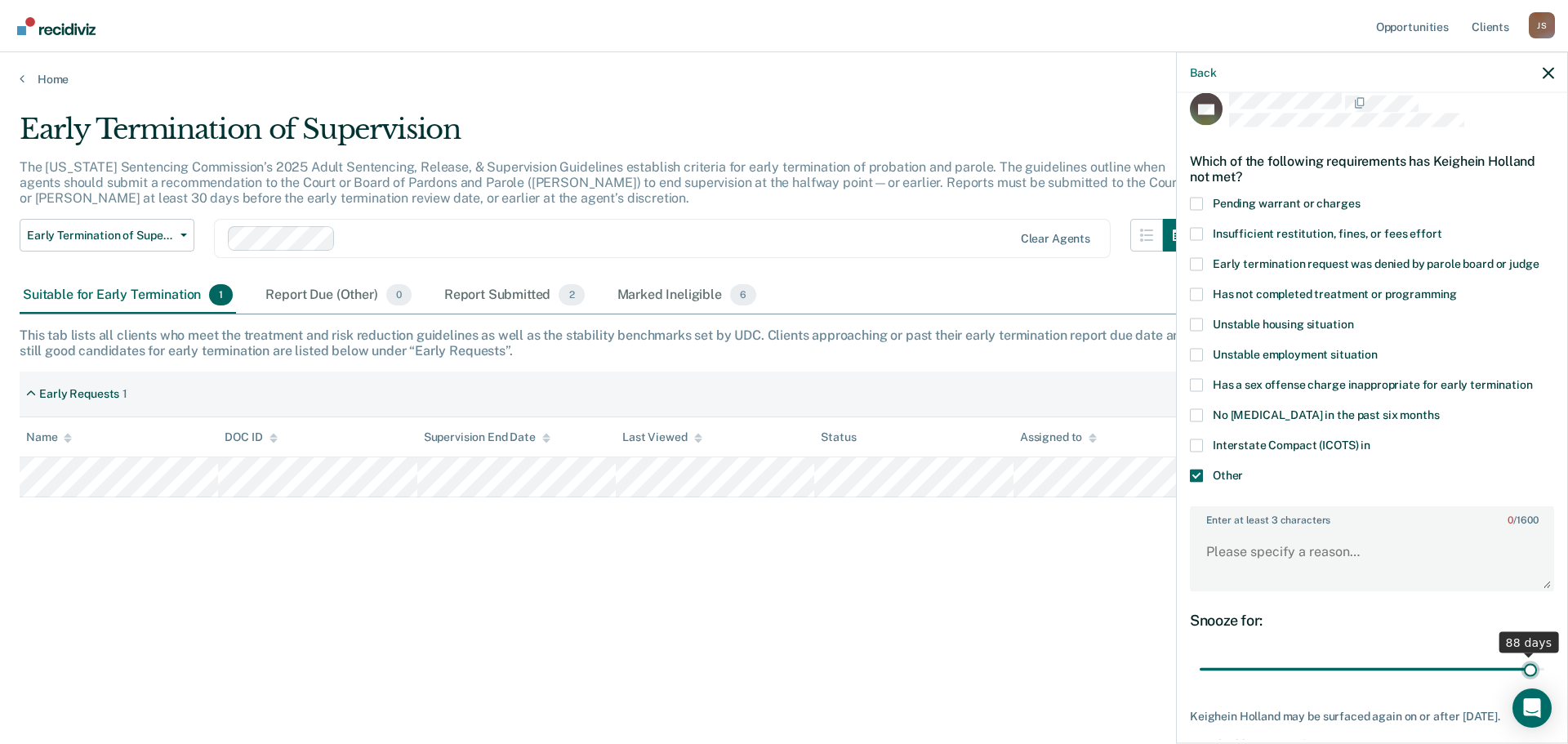
drag, startPoint x: 1312, startPoint y: 668, endPoint x: 1463, endPoint y: 655, distance: 151.6
type input "89"
click at [1520, 674] on input "range" at bounding box center [1371, 668] width 345 height 28
click at [1306, 562] on textarea "Enter at least 3 characters 0 / 1600" at bounding box center [1371, 559] width 361 height 60
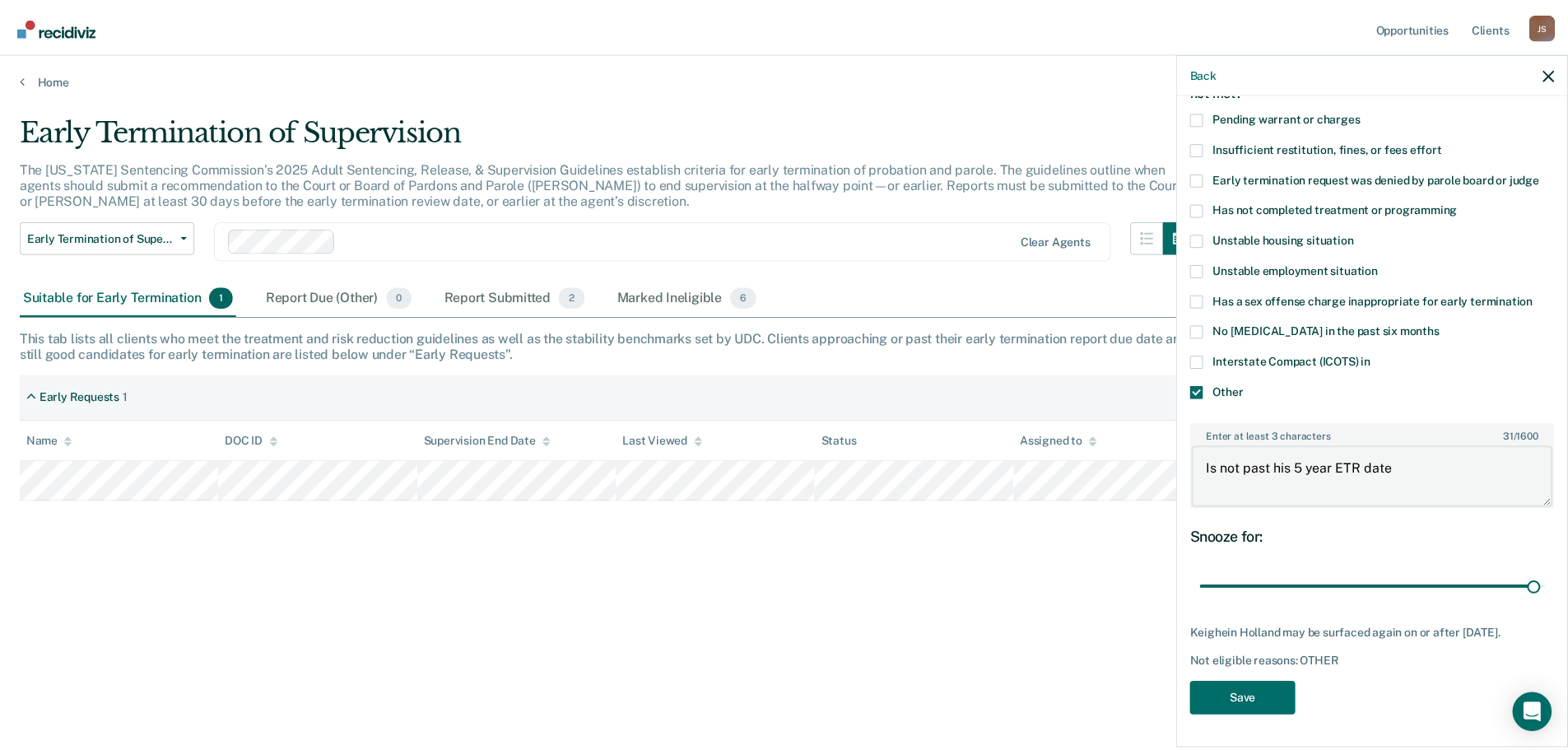
scroll to position [120, 0]
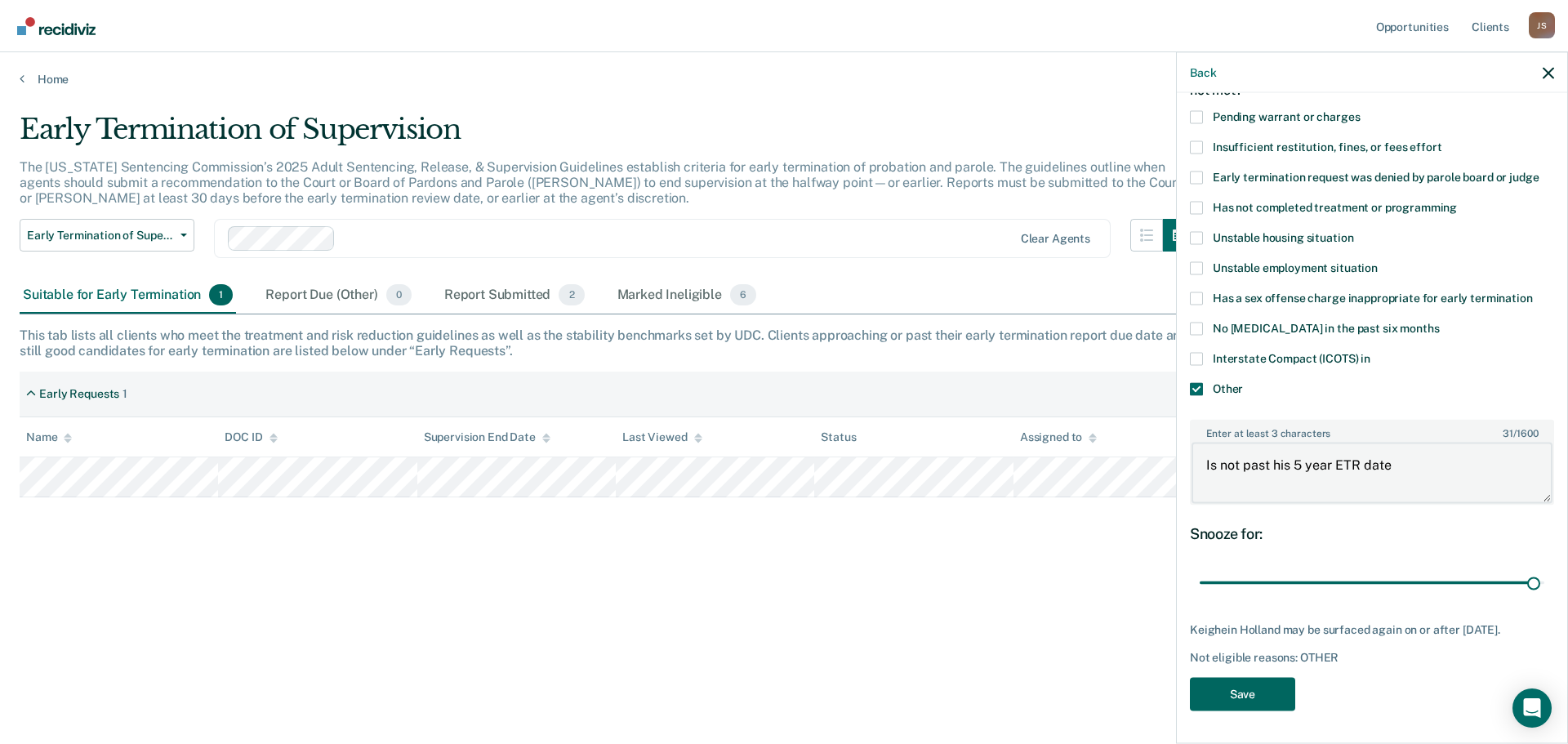
type textarea "Is not past his 5 year ETR date"
click at [1243, 682] on button "Save" at bounding box center [1242, 693] width 106 height 34
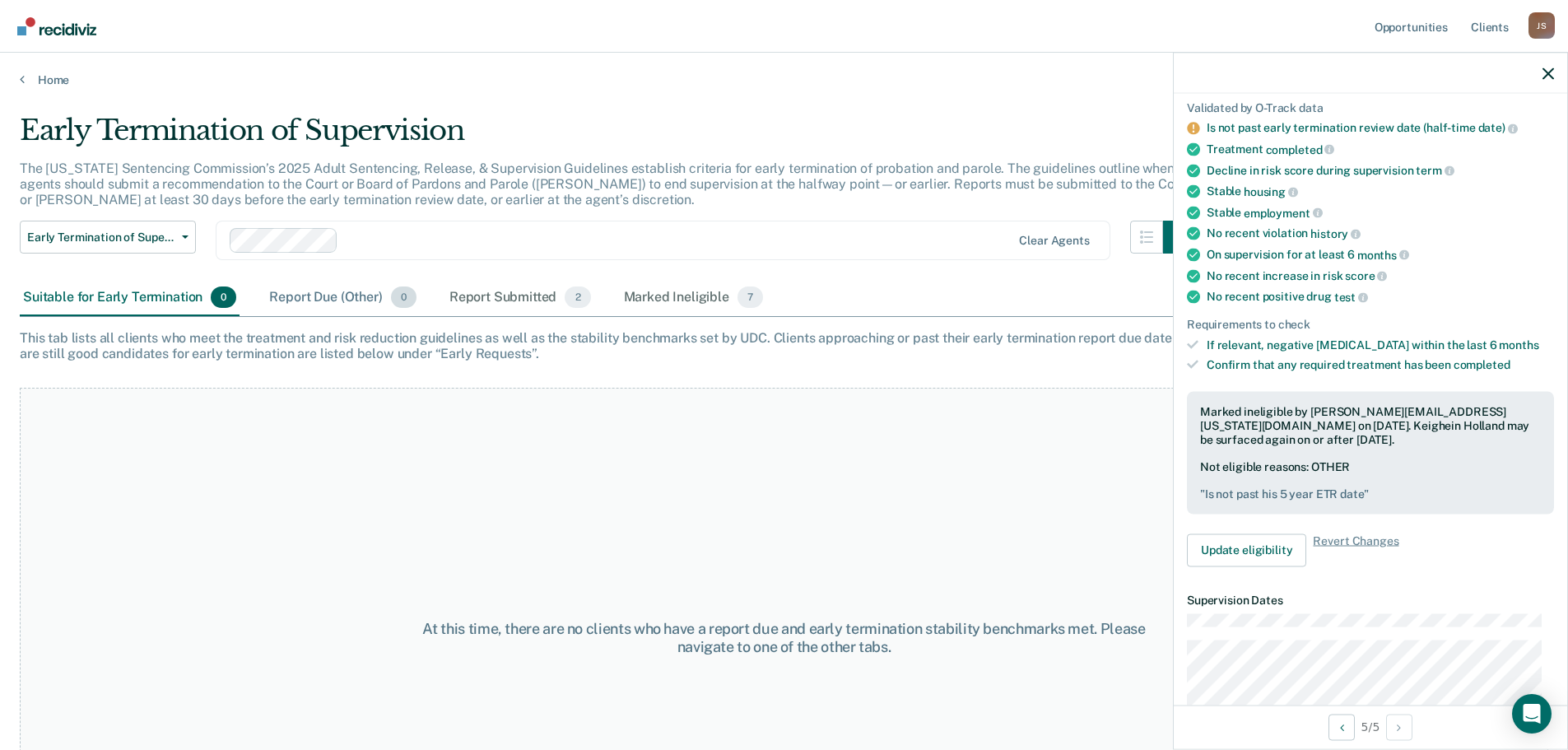
click at [329, 302] on div "Report Due (Other) 0" at bounding box center [342, 298] width 153 height 36
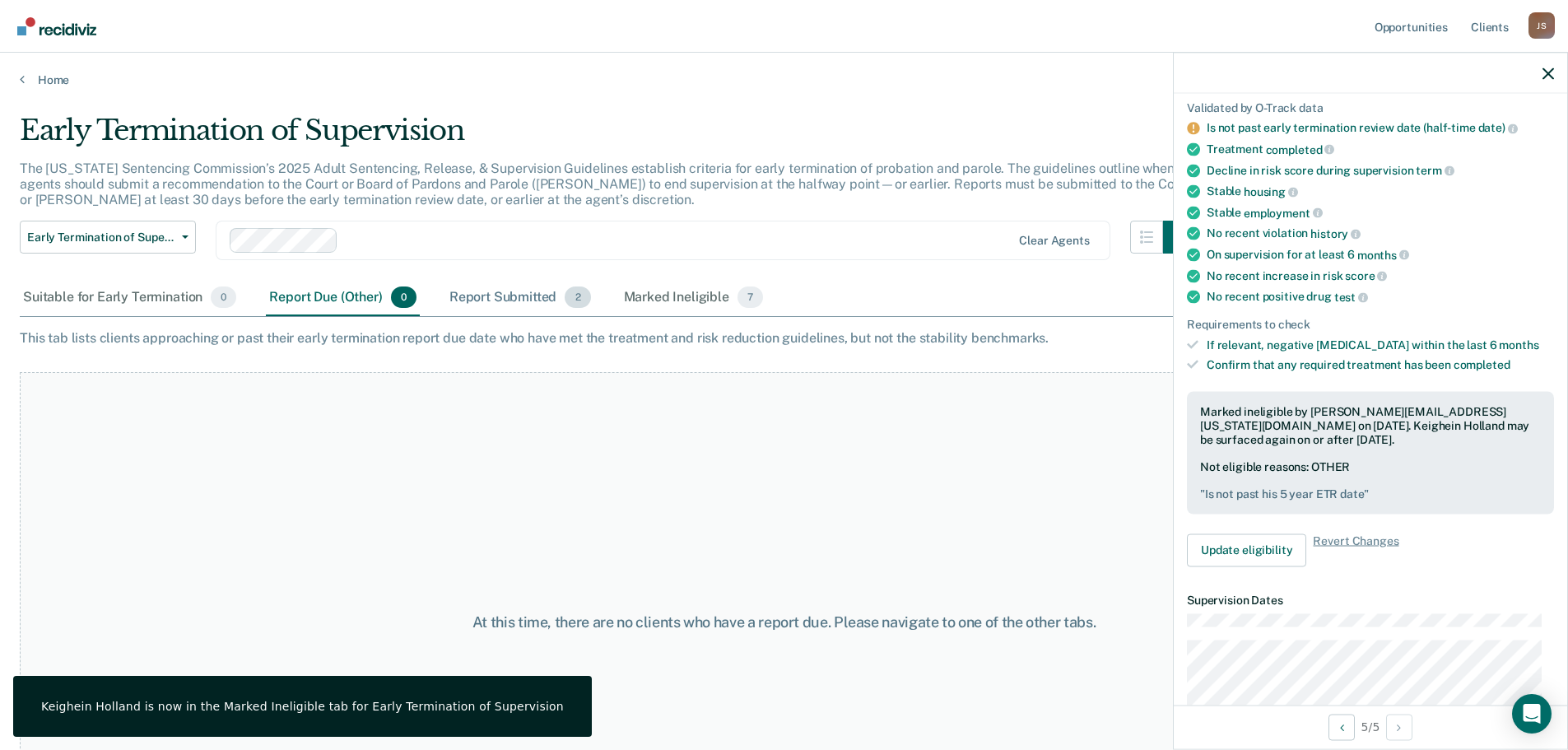
click at [489, 301] on div "Report Submitted 2" at bounding box center [520, 298] width 148 height 36
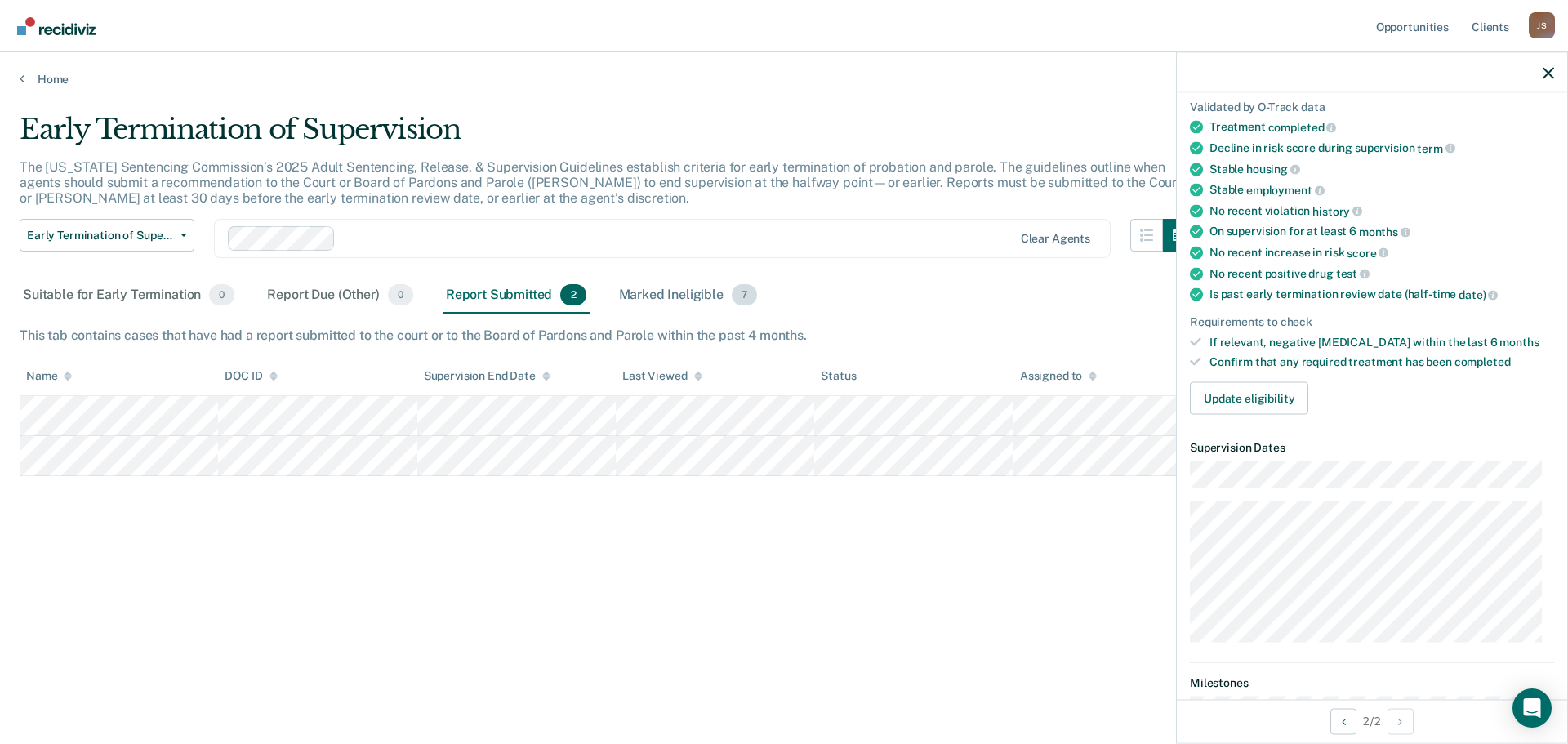
click at [681, 300] on div "Marked Ineligible 7" at bounding box center [688, 296] width 145 height 36
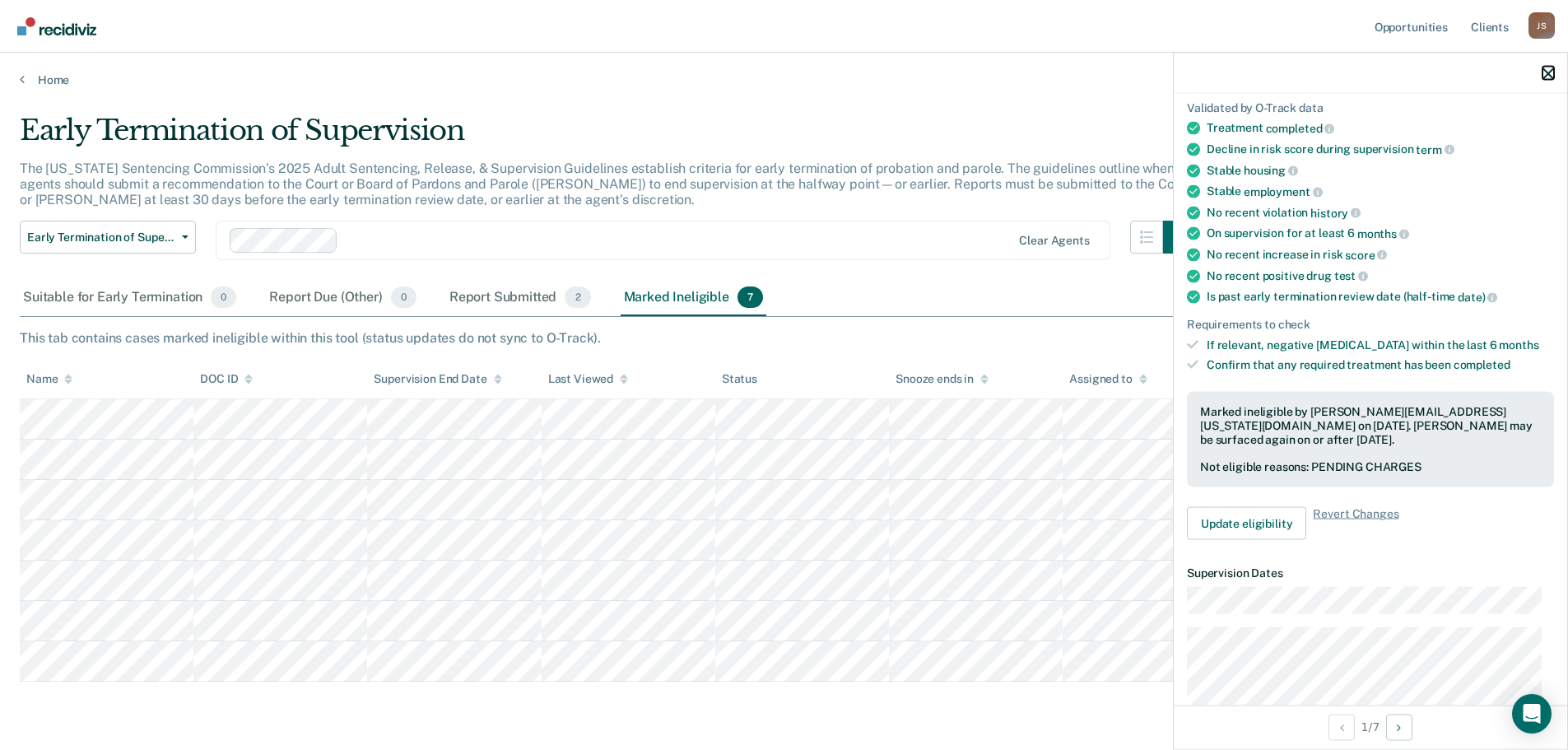
click at [1547, 68] on icon "button" at bounding box center [1548, 73] width 11 height 11
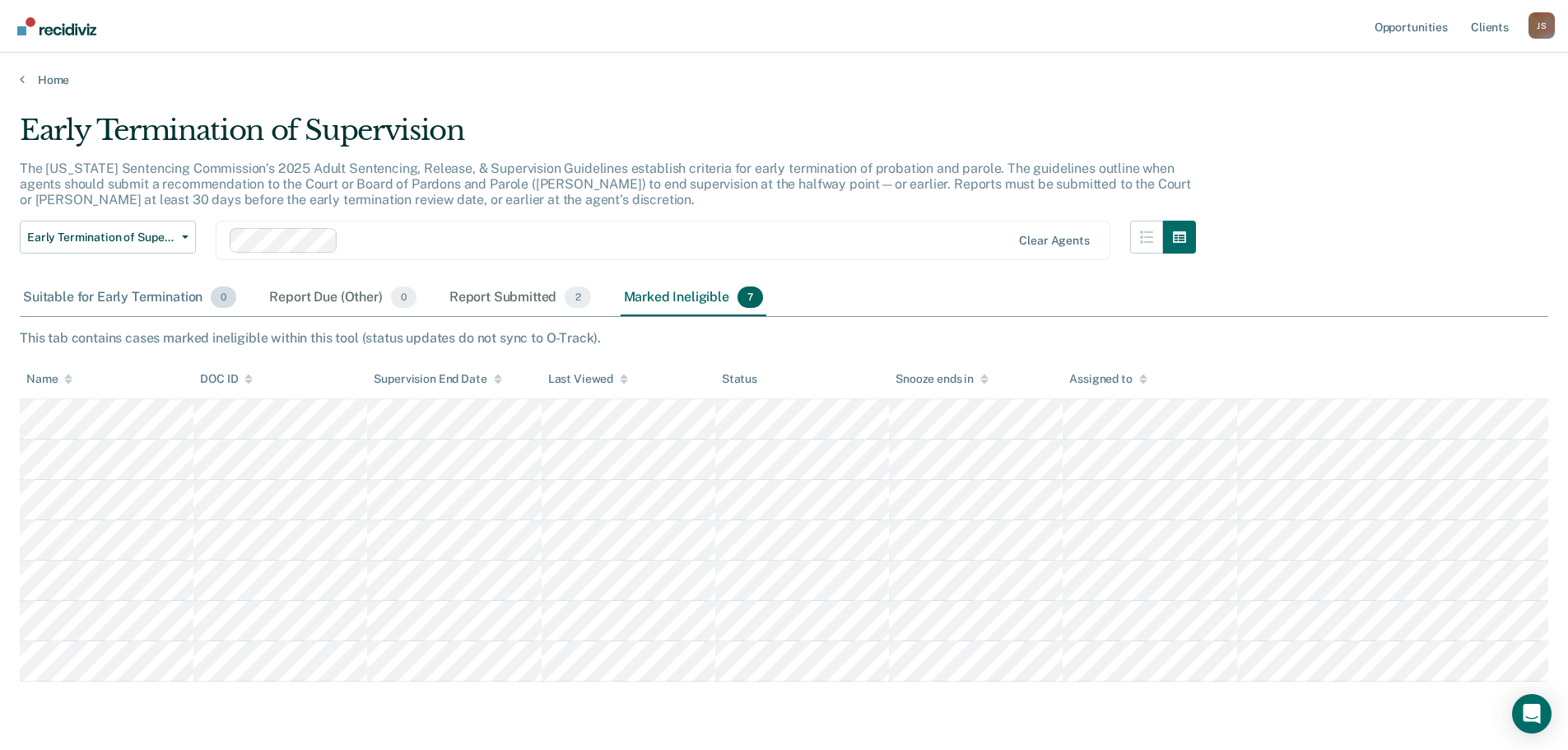
click at [155, 294] on div "Suitable for Early Termination 0" at bounding box center [130, 298] width 220 height 36
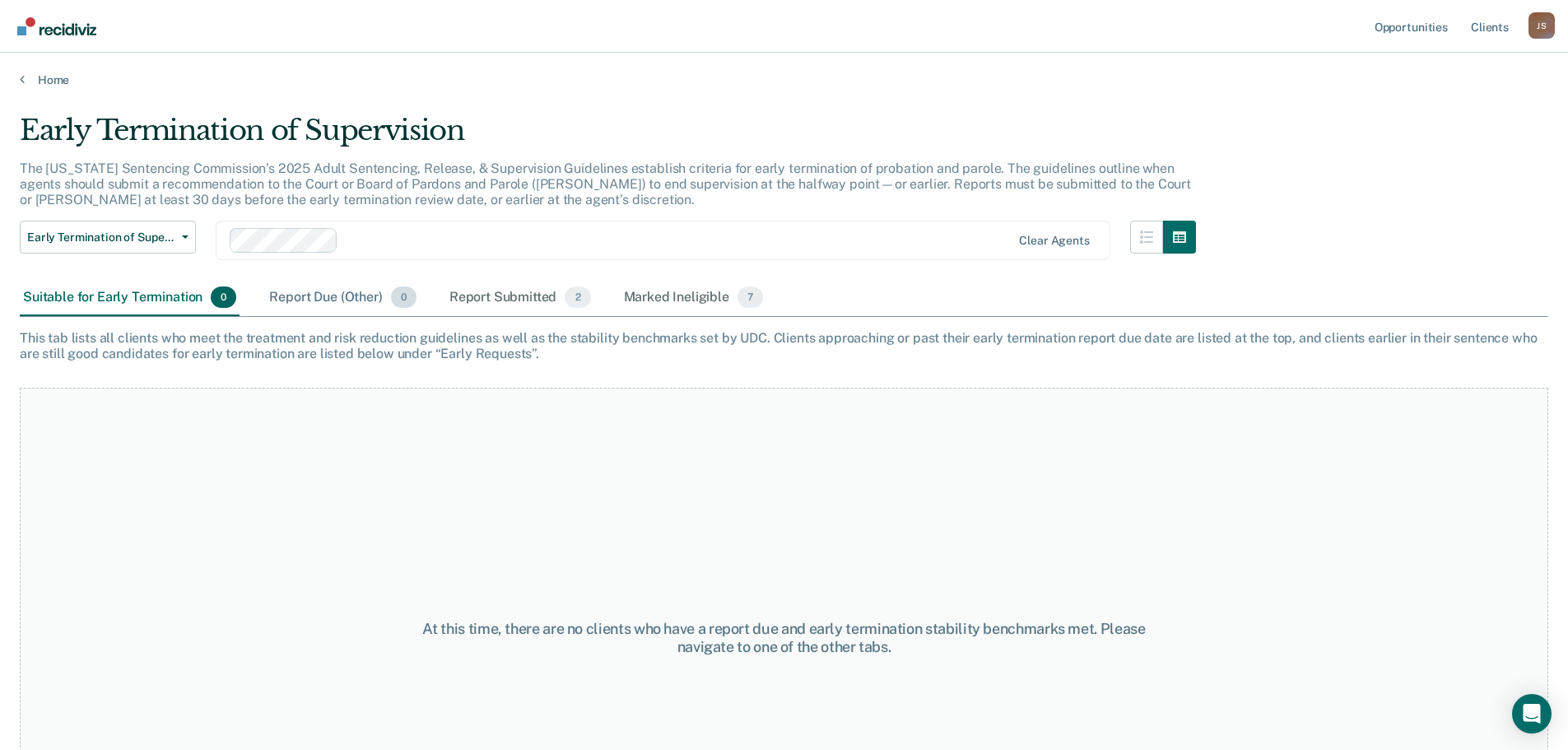
click at [337, 298] on div "Report Due (Other) 0" at bounding box center [342, 298] width 153 height 36
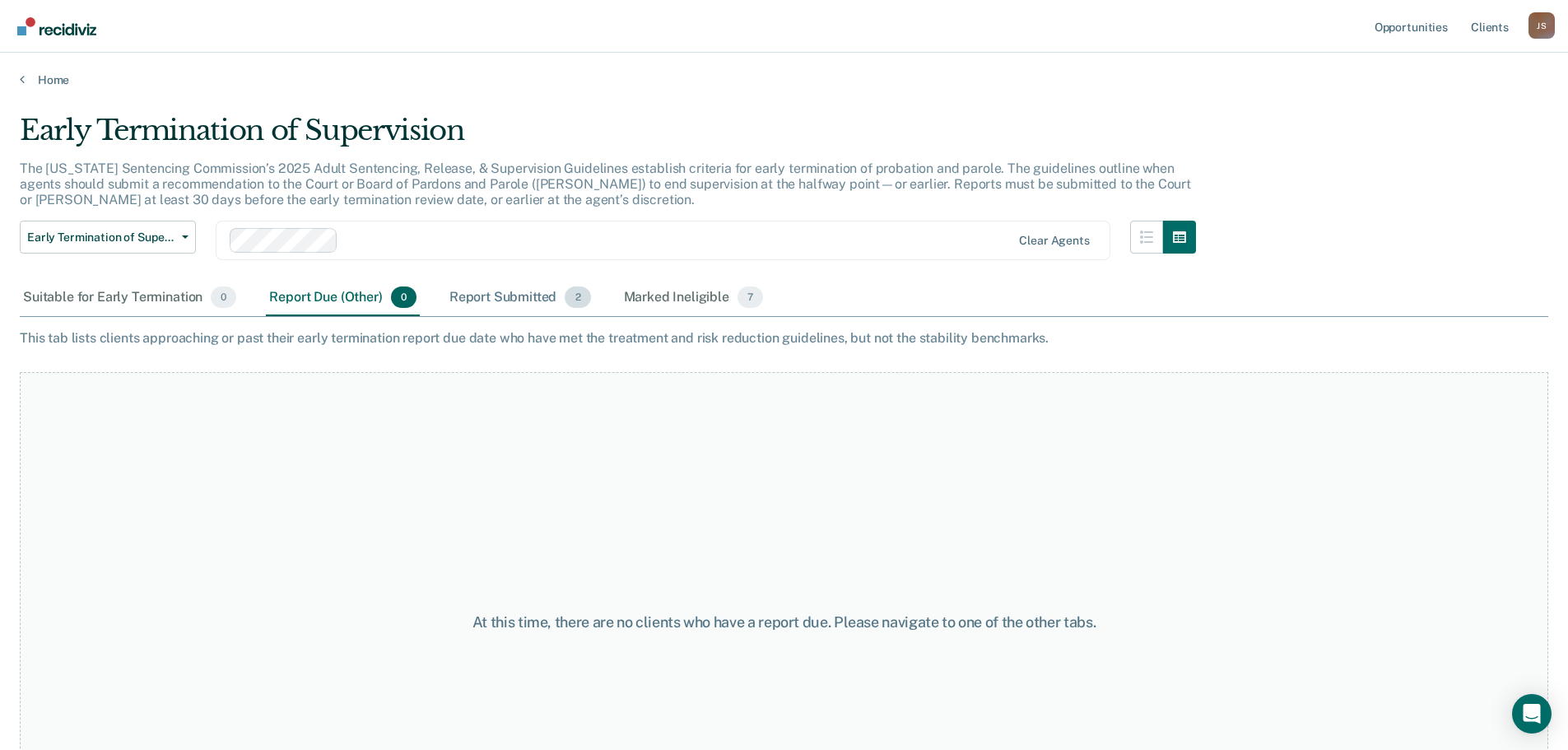
click at [555, 294] on div "Report Submitted 2" at bounding box center [520, 298] width 148 height 36
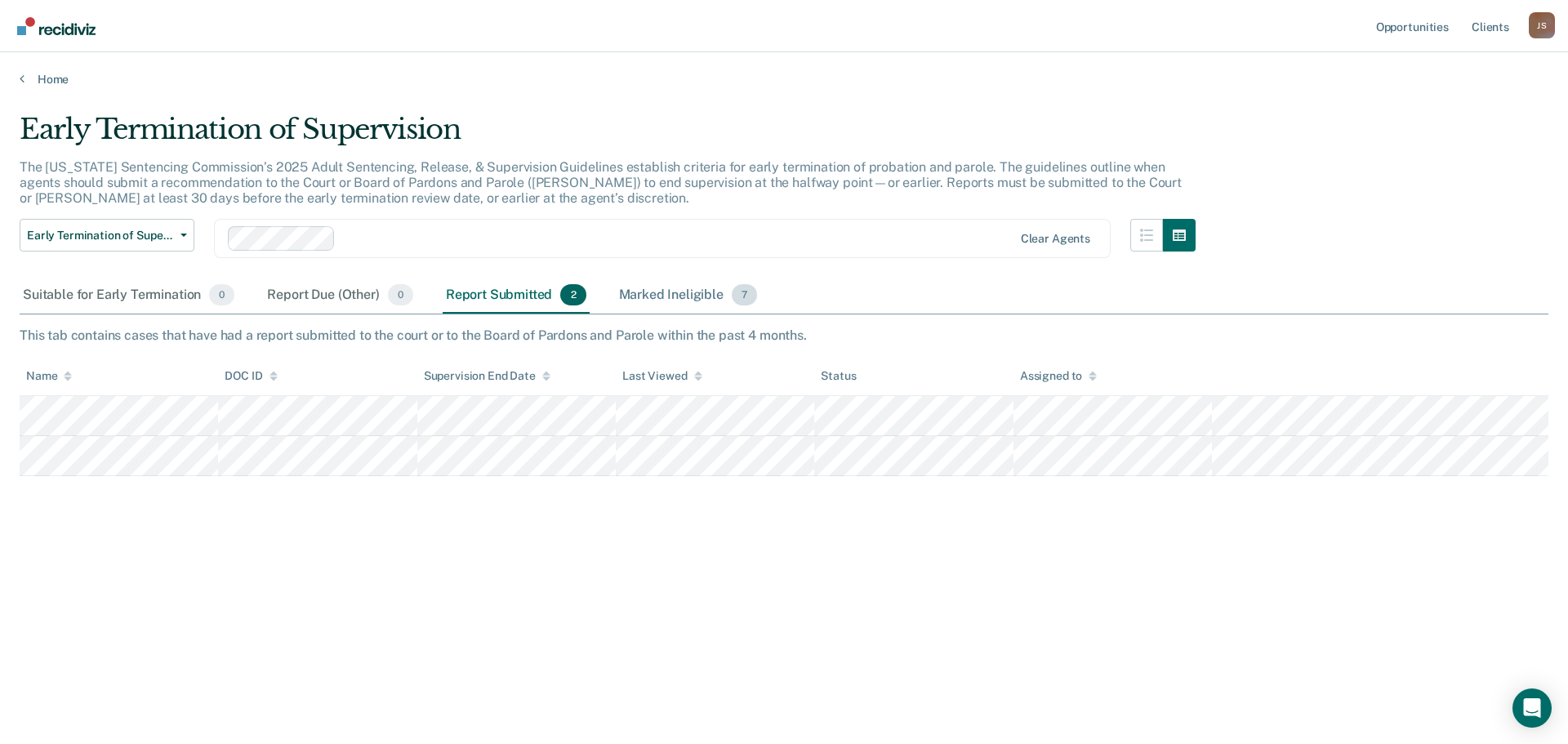
click at [652, 291] on div "Marked Ineligible 7" at bounding box center [688, 296] width 145 height 36
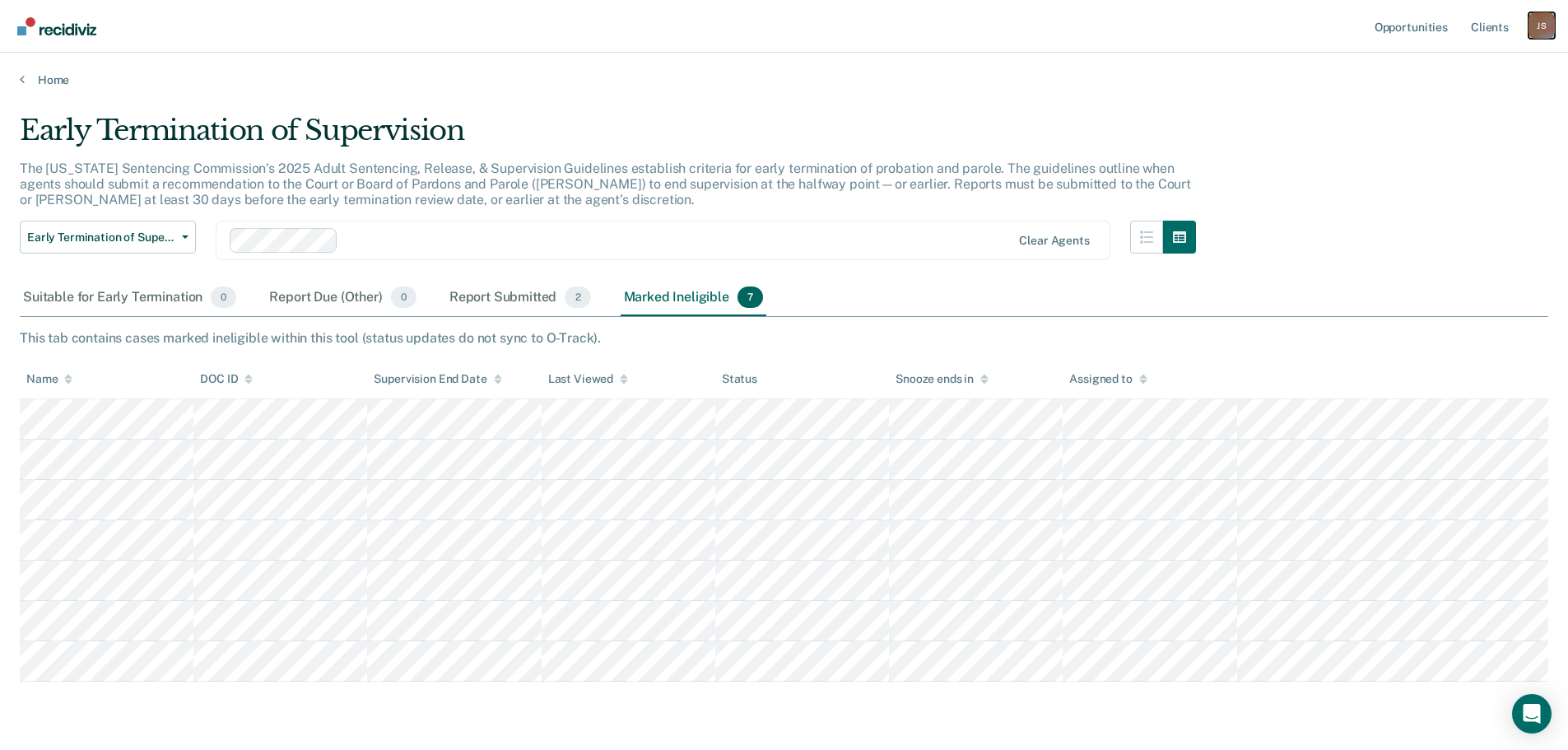
click at [1545, 23] on div "J S" at bounding box center [1542, 25] width 26 height 26
click at [1442, 106] on link "Log Out" at bounding box center [1475, 108] width 133 height 14
